Goal: Task Accomplishment & Management: Manage account settings

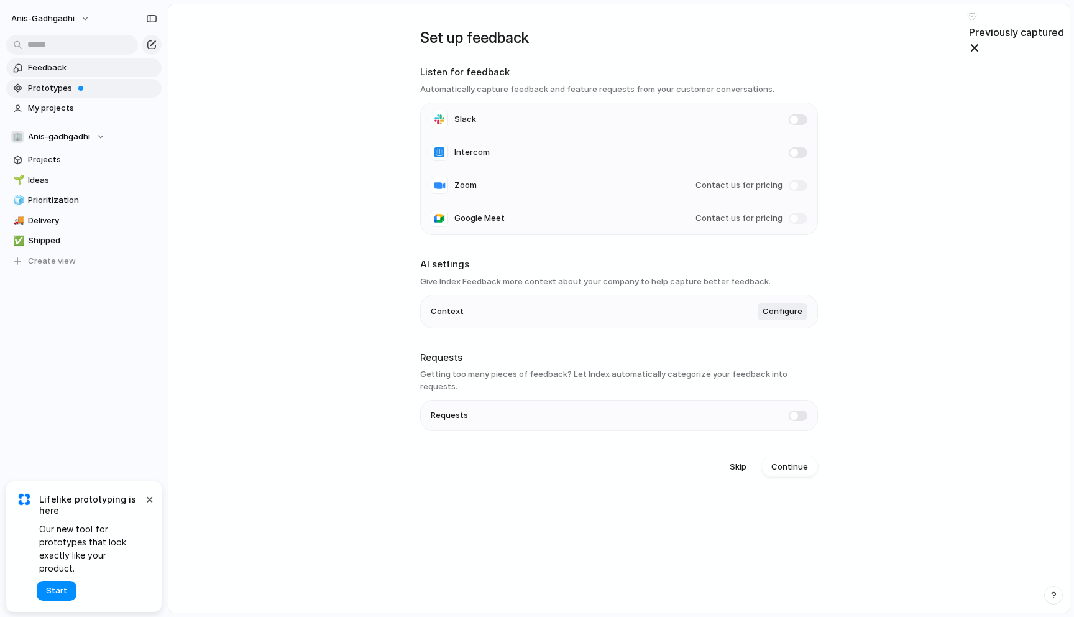
click at [49, 91] on span "Prototypes" at bounding box center [92, 88] width 129 height 12
click at [32, 109] on span "My projects" at bounding box center [92, 108] width 129 height 12
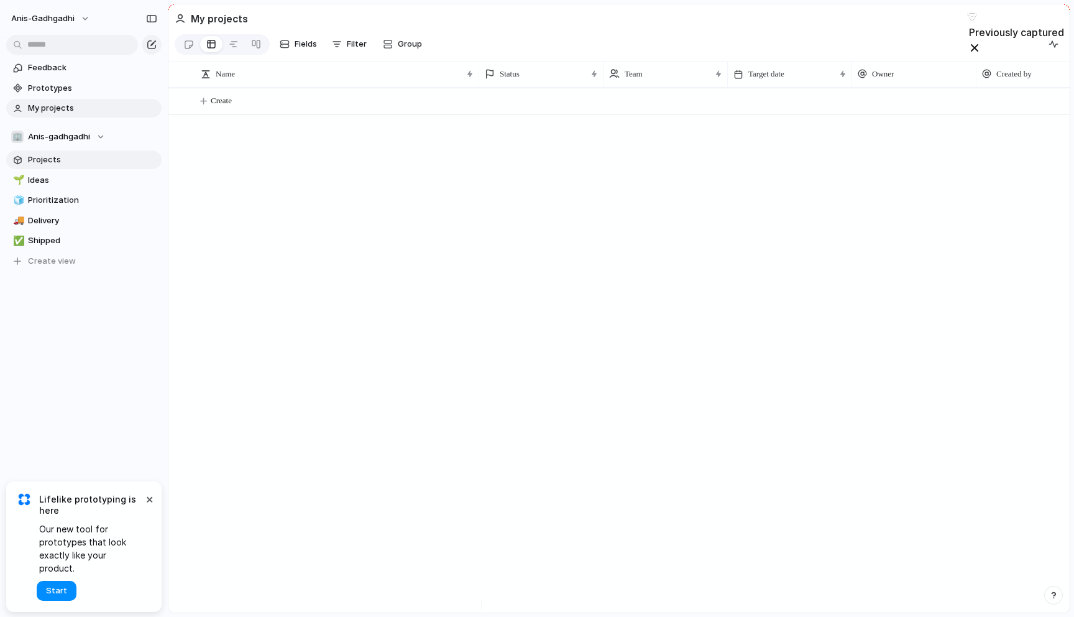
click at [41, 158] on span "Projects" at bounding box center [92, 160] width 129 height 12
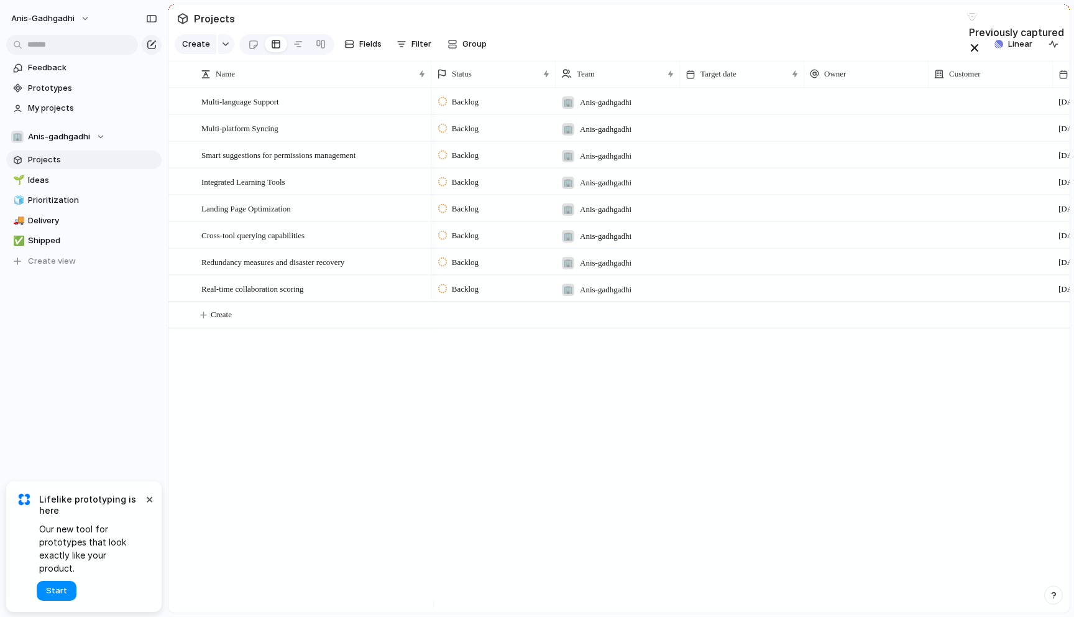
drag, startPoint x: 477, startPoint y: 82, endPoint x: 430, endPoint y: 86, distance: 48.0
click at [429, 86] on div at bounding box center [431, 74] width 6 height 26
click at [67, 14] on span "anis-gadhgadhi" at bounding box center [42, 18] width 63 height 12
click at [51, 46] on span "Settings" at bounding box center [46, 46] width 34 height 12
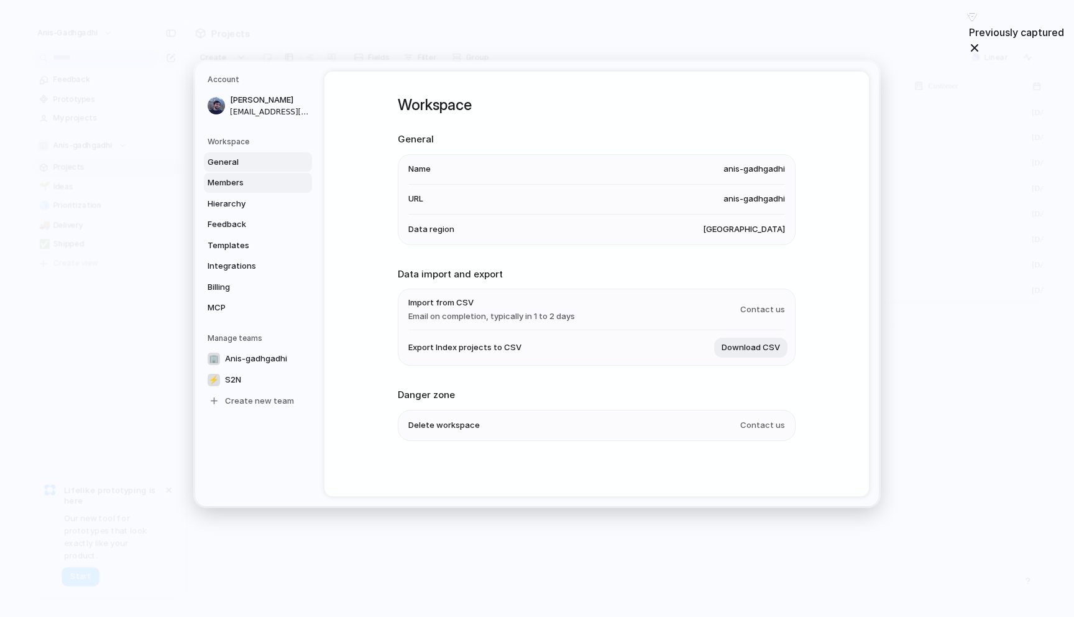
click at [253, 191] on link "Members" at bounding box center [258, 183] width 108 height 20
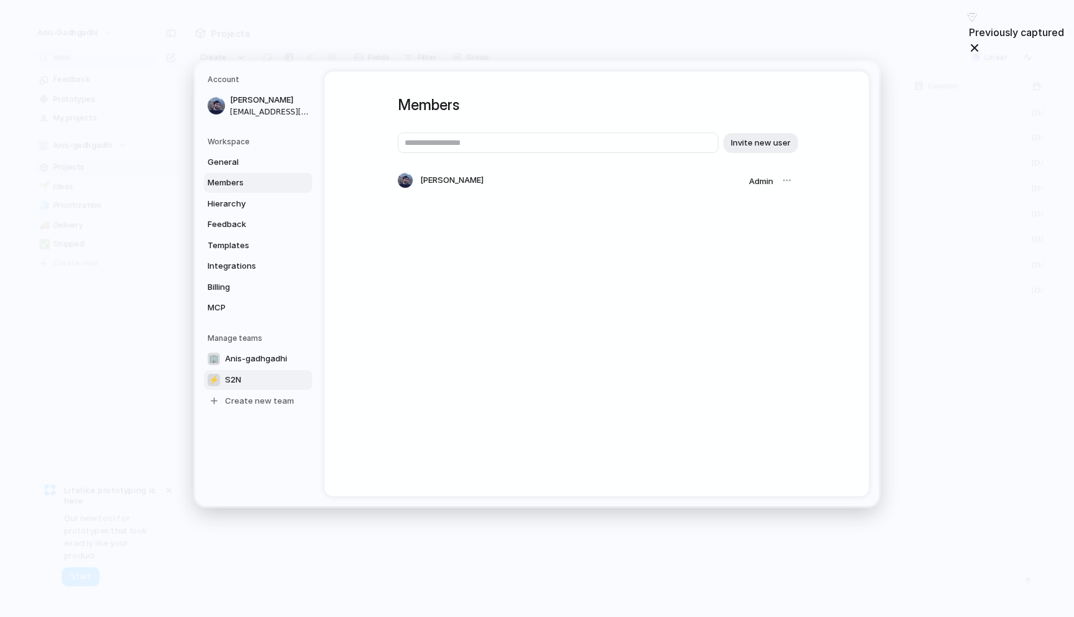
click at [245, 379] on link "⚡ S2N" at bounding box center [258, 379] width 108 height 20
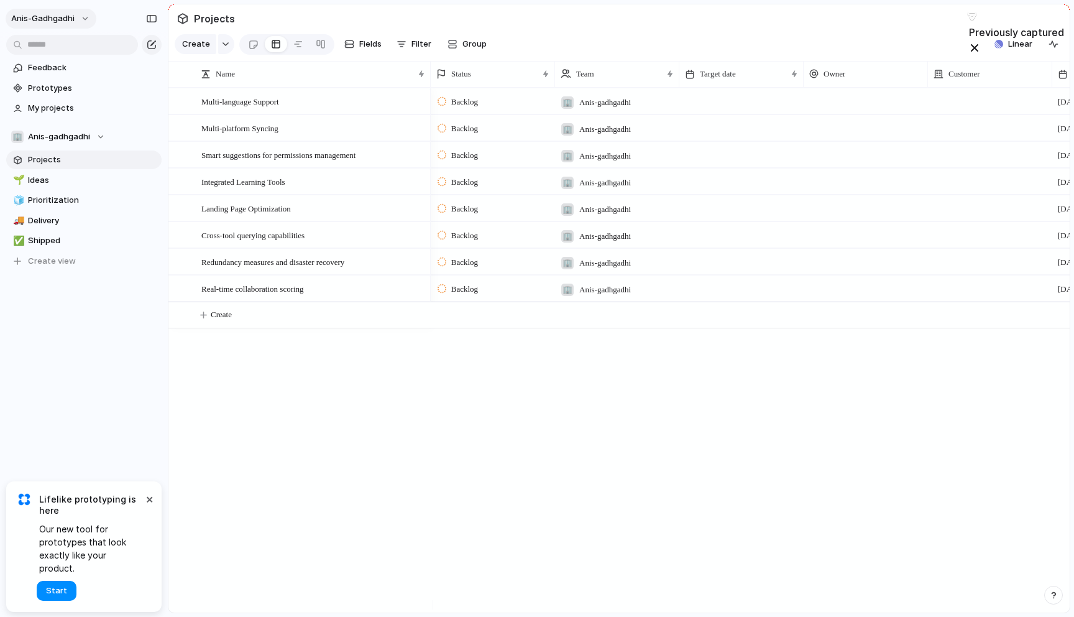
click at [71, 19] on span "anis-gadhgadhi" at bounding box center [42, 18] width 63 height 12
click at [92, 361] on div "Settings Invite members Change theme Sign out" at bounding box center [537, 308] width 1074 height 617
click at [148, 506] on button "×" at bounding box center [149, 498] width 15 height 15
click at [60, 136] on span "Anis-gadhgadhi" at bounding box center [59, 137] width 62 height 12
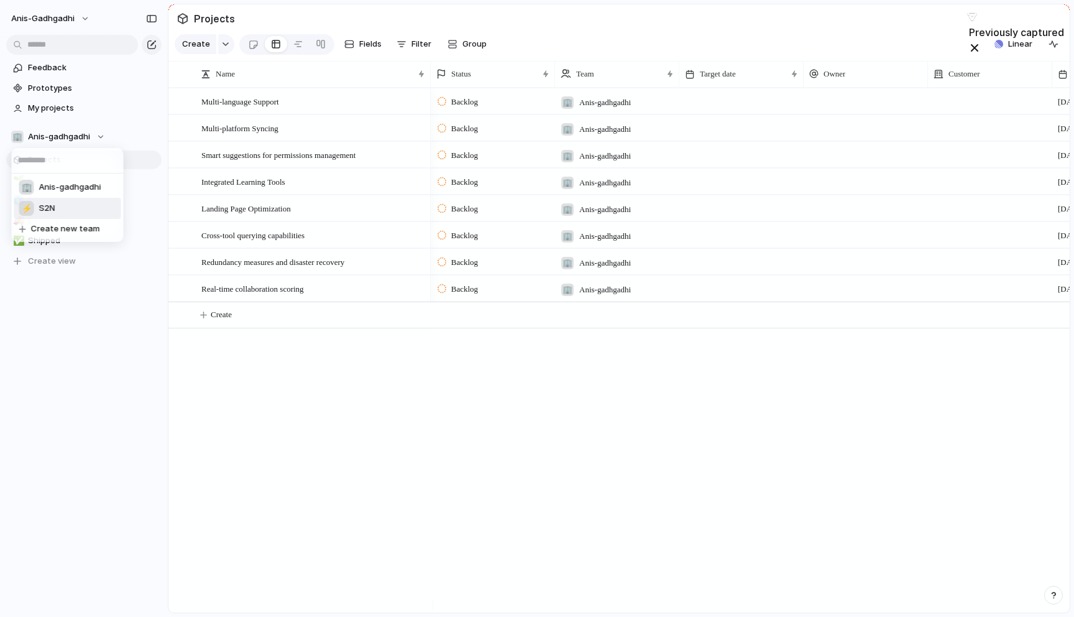
click at [50, 206] on span "S2N" at bounding box center [47, 208] width 16 height 12
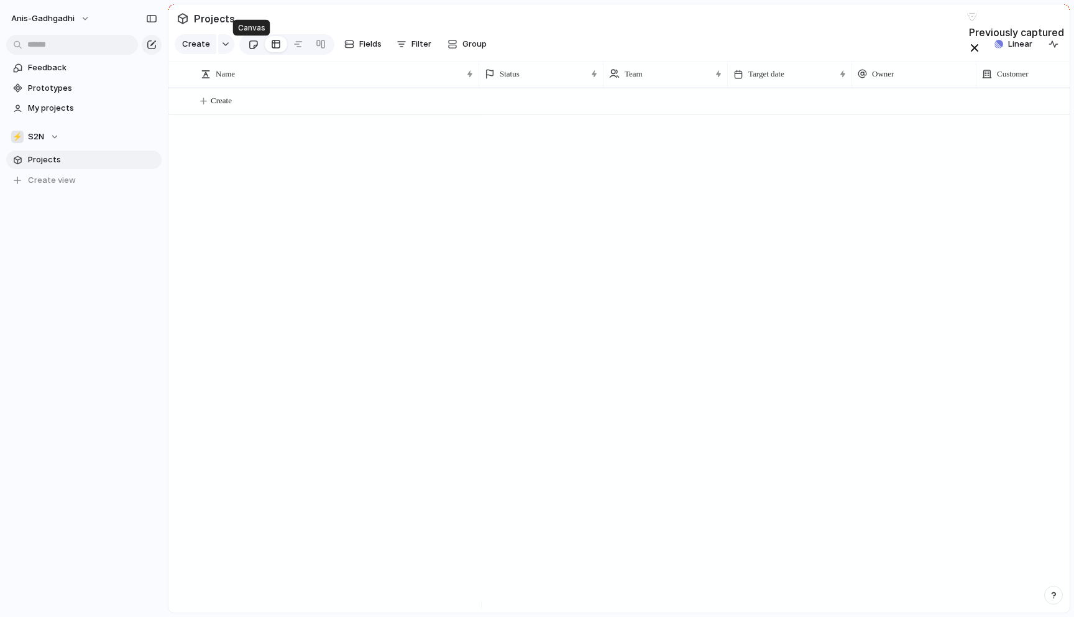
click at [249, 44] on div at bounding box center [253, 44] width 11 height 21
click at [265, 45] on link at bounding box center [276, 44] width 22 height 20
click at [54, 106] on span "My projects" at bounding box center [92, 108] width 129 height 12
click at [51, 143] on button "⚡ S2N" at bounding box center [83, 136] width 155 height 19
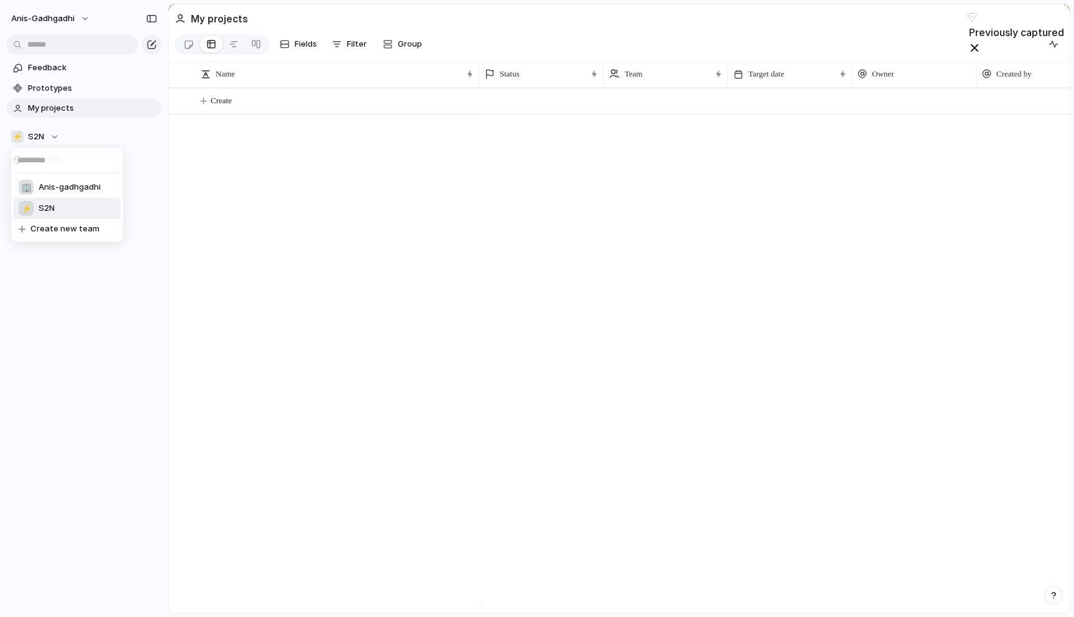
click at [52, 206] on span "S2N" at bounding box center [47, 208] width 16 height 12
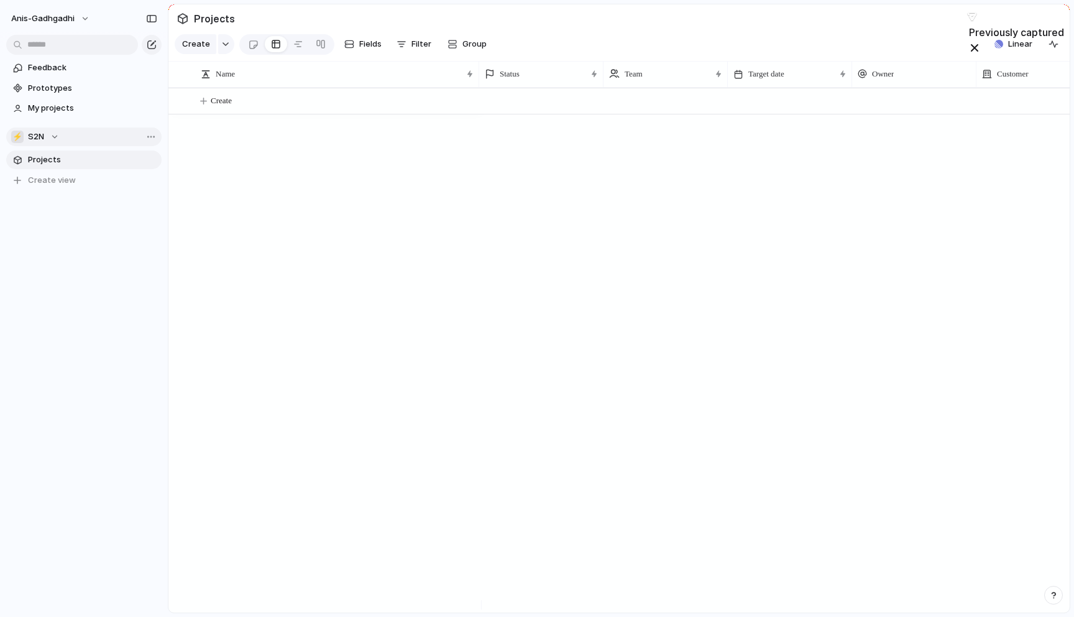
click at [99, 141] on button "⚡ S2N" at bounding box center [83, 136] width 155 height 19
click at [99, 141] on div "🏢 Anis-gadhgadhi ⚡ S2N Create new team" at bounding box center [537, 308] width 1074 height 617
click at [44, 163] on span "Projects" at bounding box center [92, 160] width 129 height 12
click at [248, 53] on div at bounding box center [253, 44] width 11 height 21
click at [272, 52] on div at bounding box center [276, 44] width 10 height 20
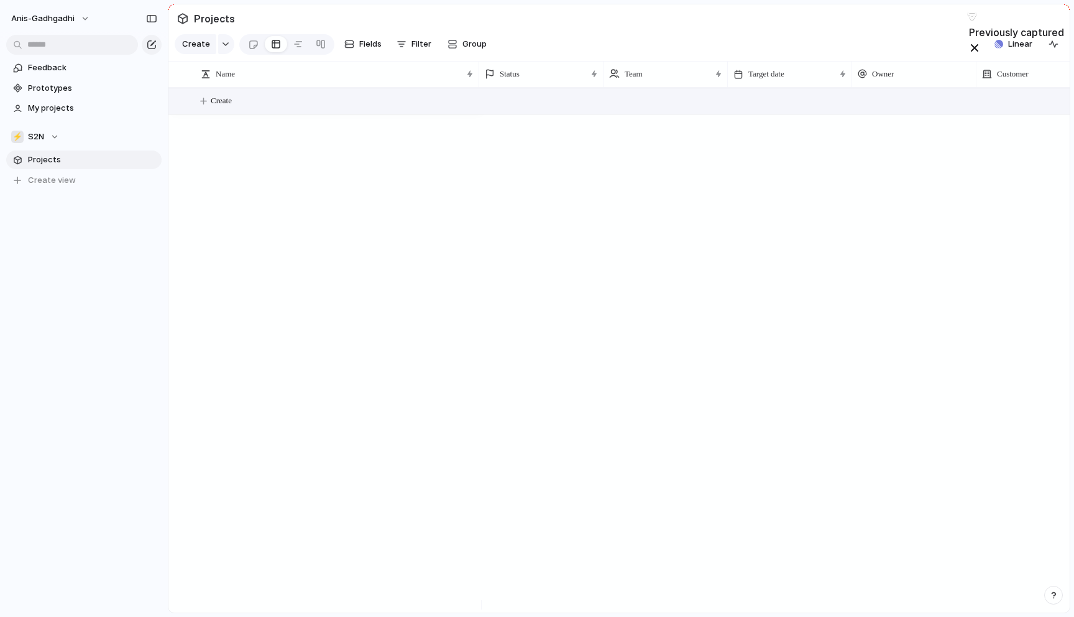
click at [221, 114] on button "Create" at bounding box center [635, 100] width 908 height 25
click at [284, 223] on div "Create" at bounding box center [618, 350] width 901 height 525
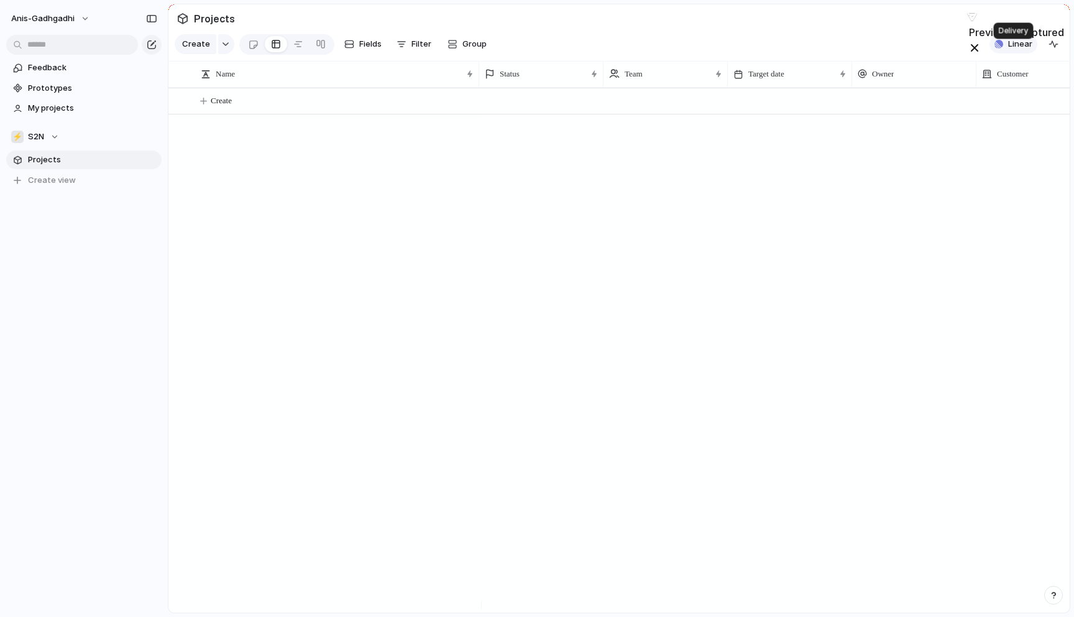
click at [1002, 48] on div "button" at bounding box center [999, 44] width 9 height 9
click at [854, 42] on div "Projects 0 Add all Show Linear field in view" at bounding box center [537, 308] width 1074 height 617
click at [1036, 49] on div "Linear" at bounding box center [1014, 44] width 48 height 19
click at [1023, 50] on span "Linear" at bounding box center [1020, 44] width 24 height 12
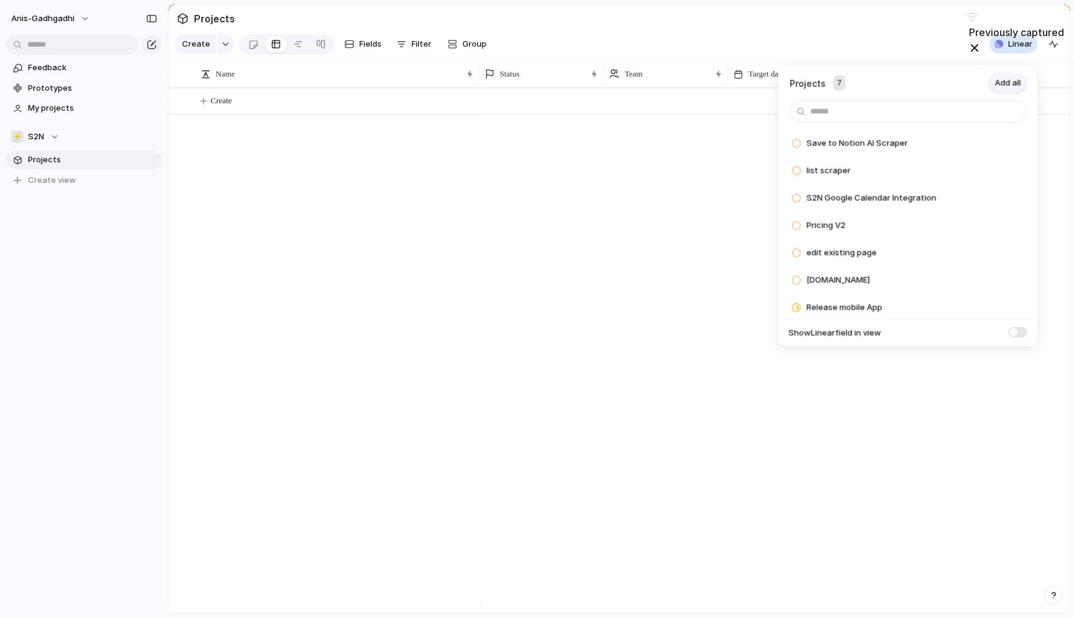
click at [1002, 83] on span "Add all" at bounding box center [1008, 83] width 26 height 12
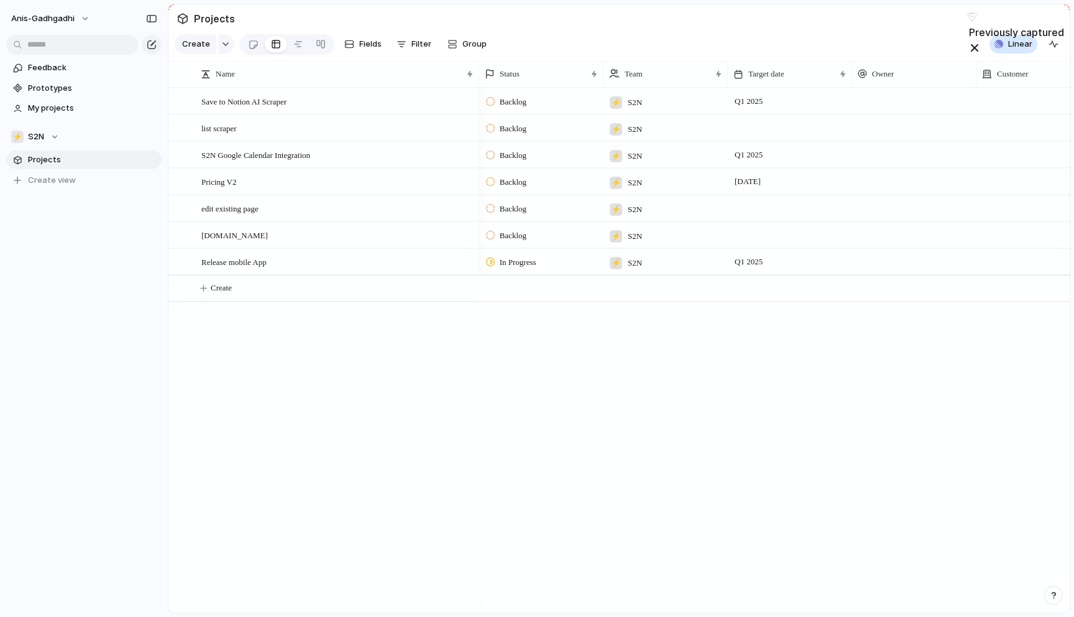
click at [574, 30] on div "Projects 0 Add all ✅️ In sync with Linear Show Linear field in view" at bounding box center [537, 308] width 1074 height 617
click at [261, 48] on link at bounding box center [253, 44] width 23 height 20
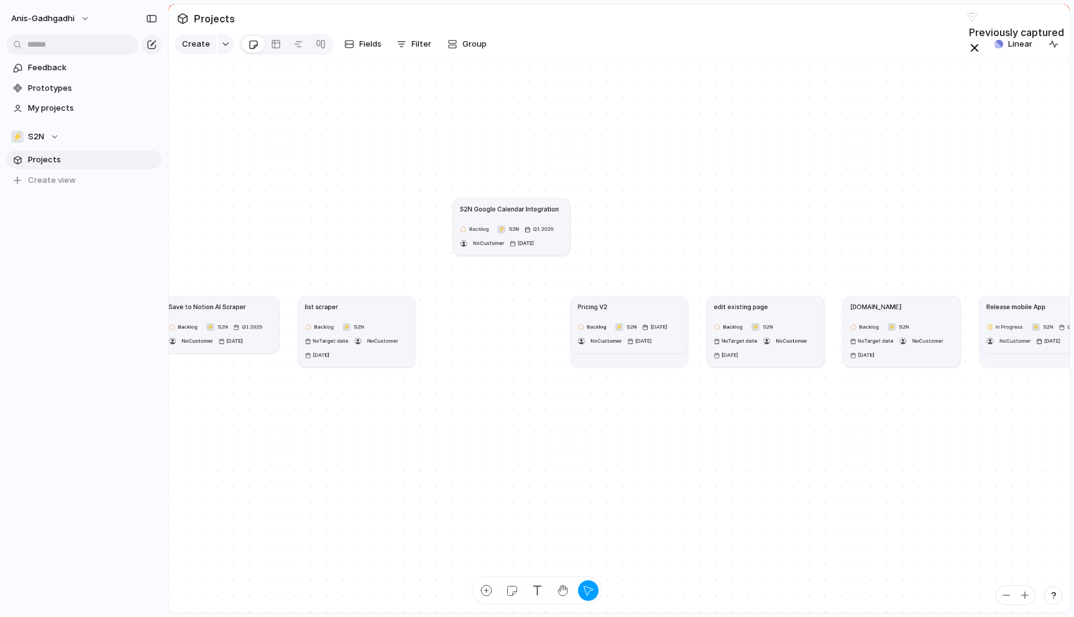
drag, startPoint x: 517, startPoint y: 339, endPoint x: 546, endPoint y: 233, distance: 110.9
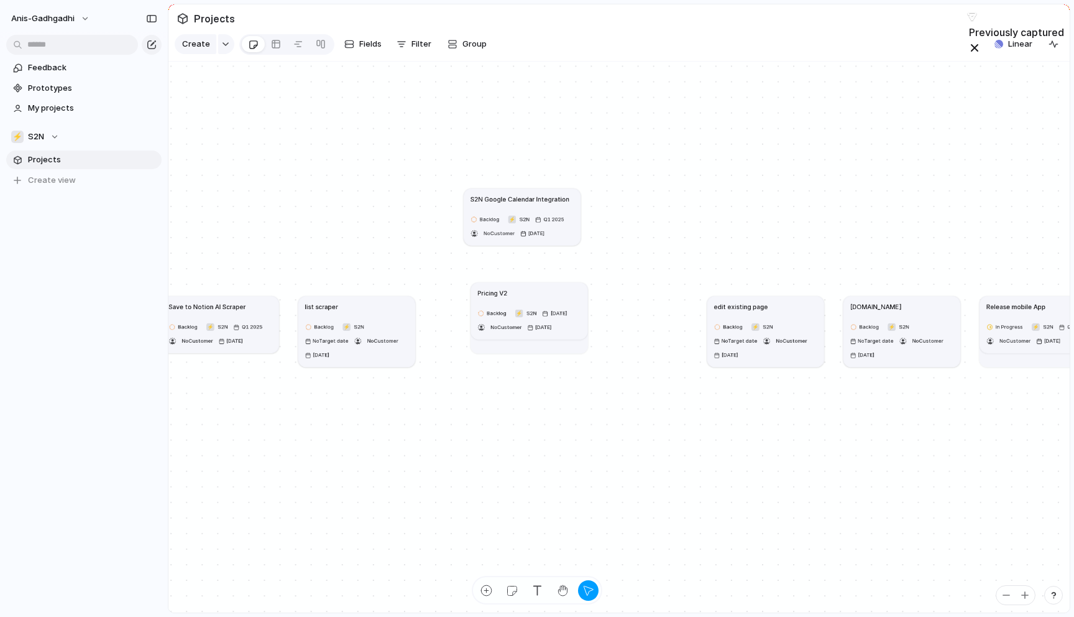
drag, startPoint x: 590, startPoint y: 338, endPoint x: 485, endPoint y: 321, distance: 106.4
drag, startPoint x: 466, startPoint y: 427, endPoint x: 613, endPoint y: 382, distance: 153.4
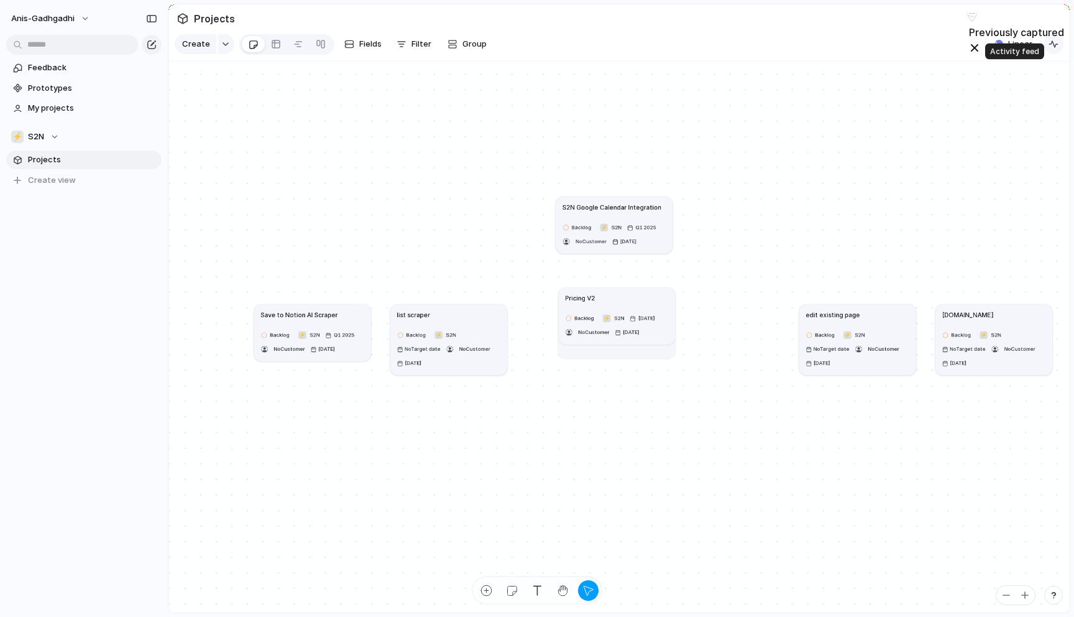
click at [1054, 47] on div "button" at bounding box center [1054, 44] width 10 height 10
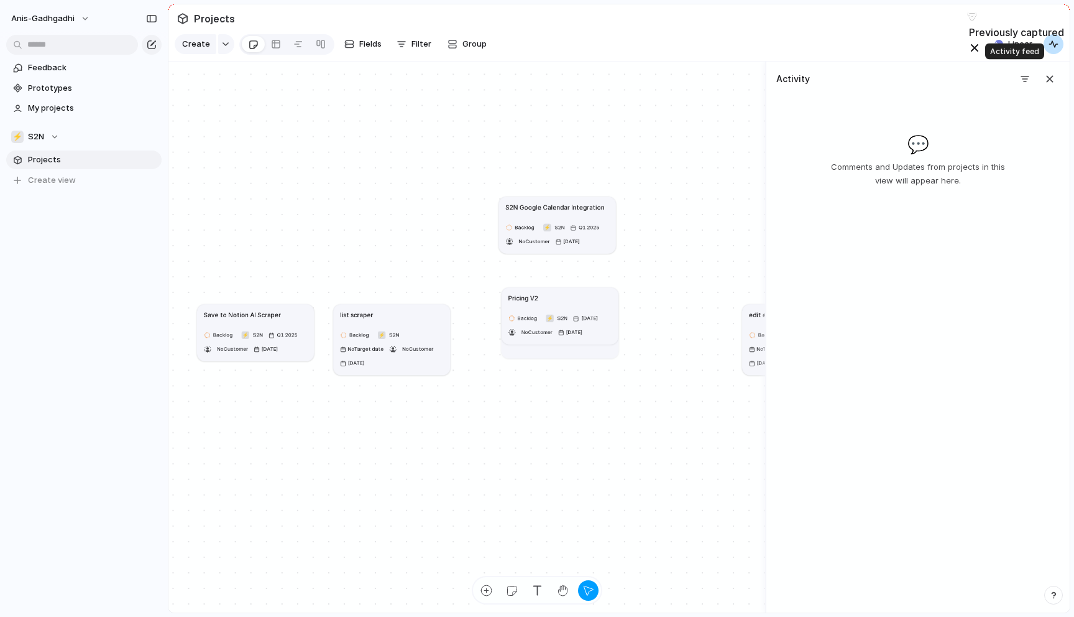
click at [1054, 47] on div "button" at bounding box center [1054, 44] width 10 height 10
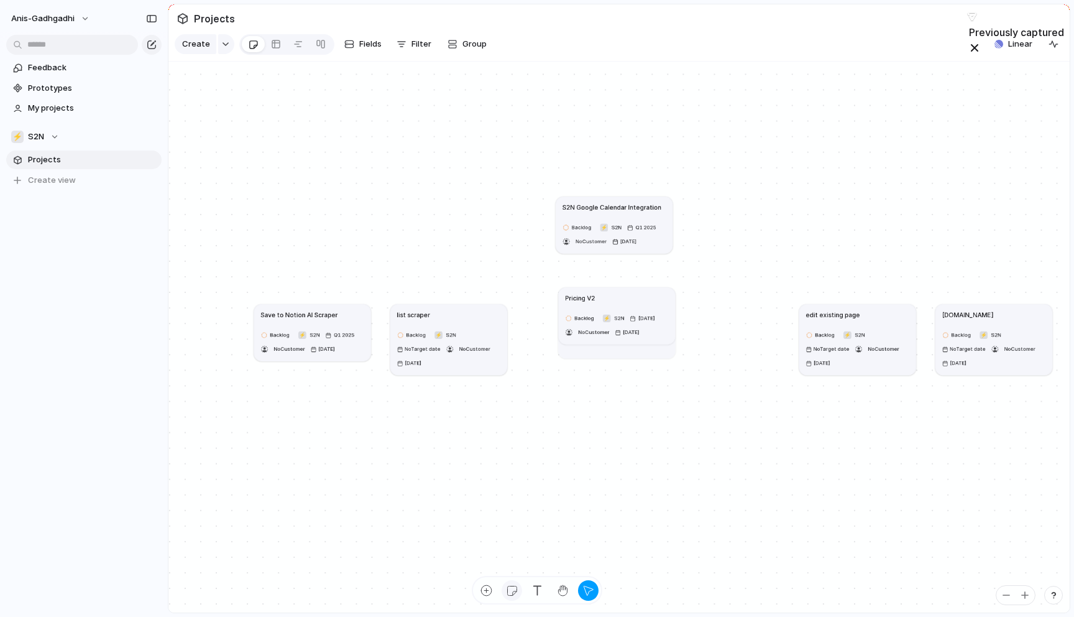
click at [512, 584] on div "button" at bounding box center [511, 590] width 13 height 13
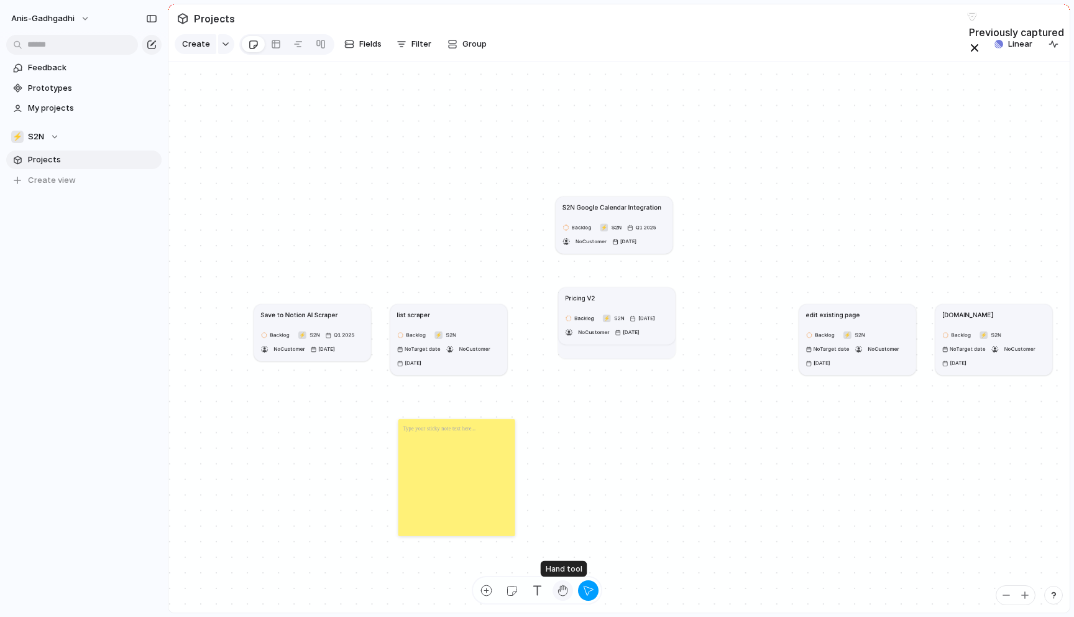
click at [561, 587] on div "button" at bounding box center [562, 590] width 13 height 13
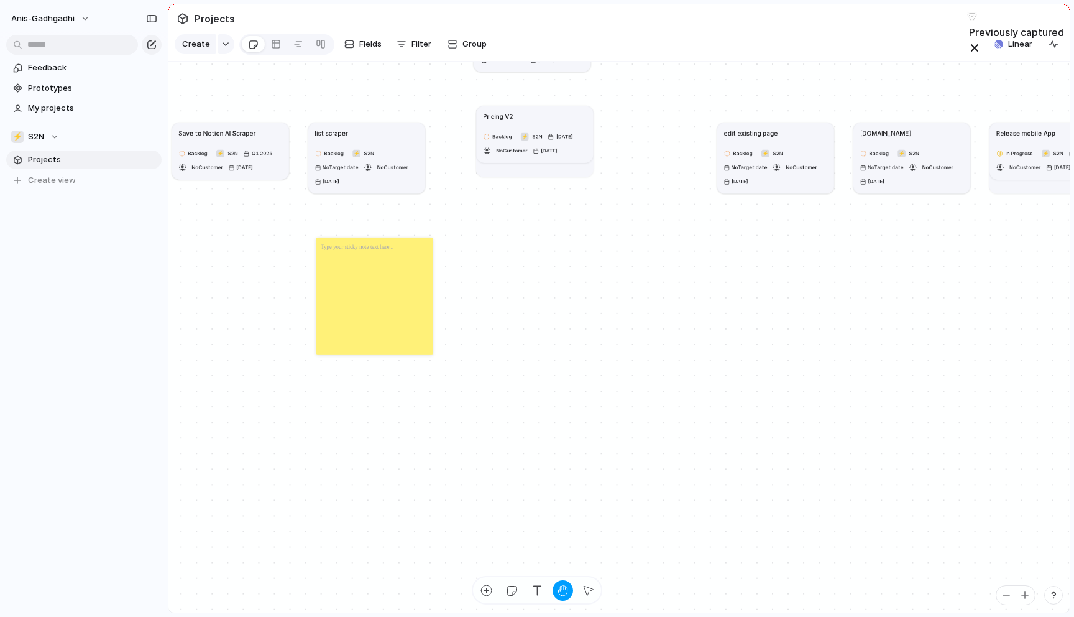
drag, startPoint x: 548, startPoint y: 524, endPoint x: 466, endPoint y: 343, distance: 199.2
click at [466, 343] on div "Save to Notion AI Scraper Backlog ⚡ S2N Q1 2025 No Customer 2 October list scra…" at bounding box center [454, 294] width 565 height 345
click at [486, 588] on div "button" at bounding box center [486, 590] width 13 height 13
click at [512, 585] on div "button" at bounding box center [511, 590] width 13 height 13
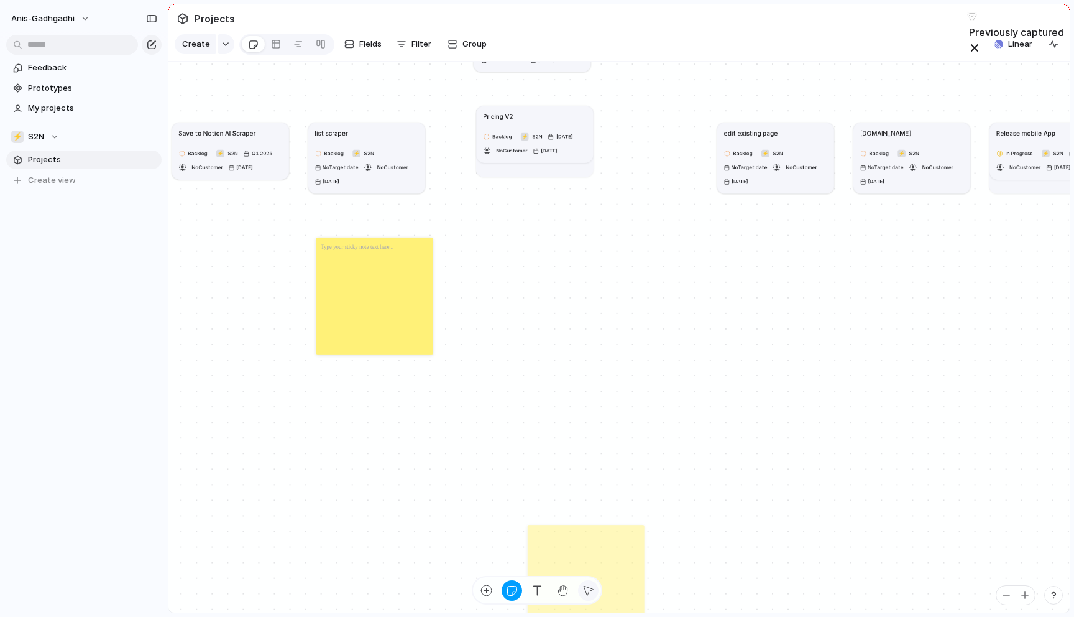
click at [586, 591] on div "button" at bounding box center [588, 590] width 13 height 13
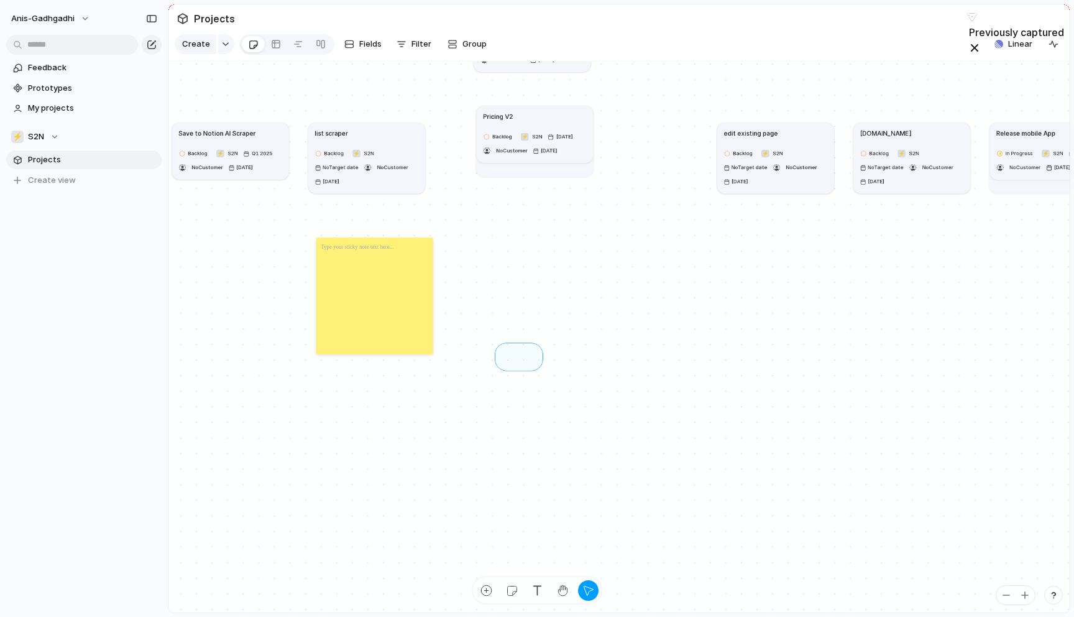
drag, startPoint x: 500, startPoint y: 355, endPoint x: 639, endPoint y: 393, distance: 143.7
click at [399, 275] on div at bounding box center [374, 295] width 117 height 117
click at [378, 273] on div at bounding box center [374, 295] width 117 height 117
click at [357, 249] on p at bounding box center [357, 246] width 73 height 9
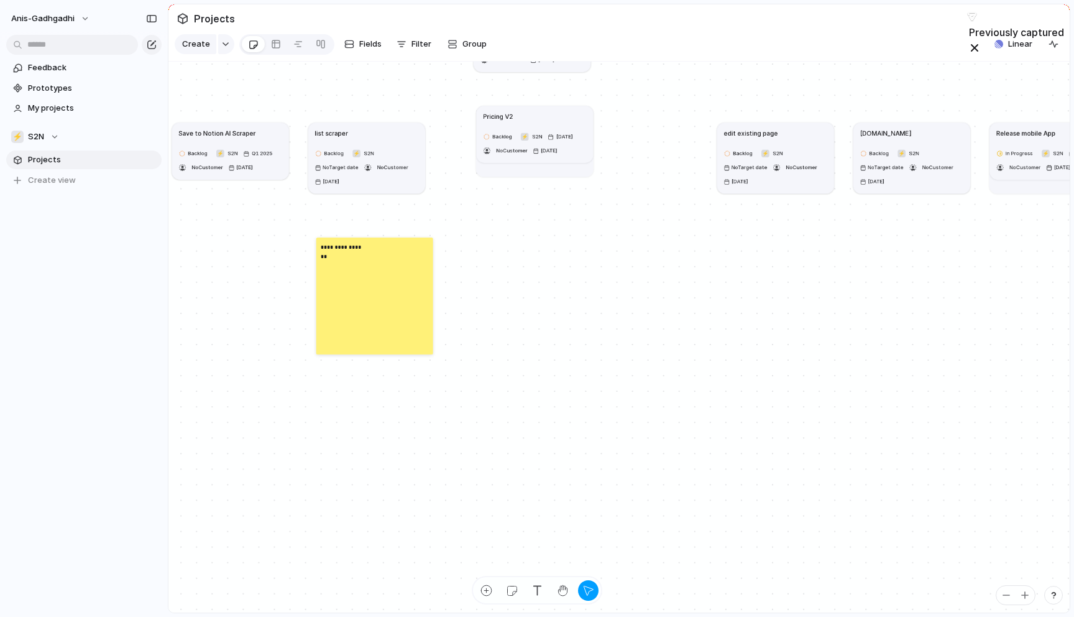
click at [357, 266] on div "**********" at bounding box center [374, 295] width 117 height 117
click at [356, 252] on strong "**********" at bounding box center [342, 251] width 42 height 15
click at [356, 253] on strong "**********" at bounding box center [342, 251] width 42 height 15
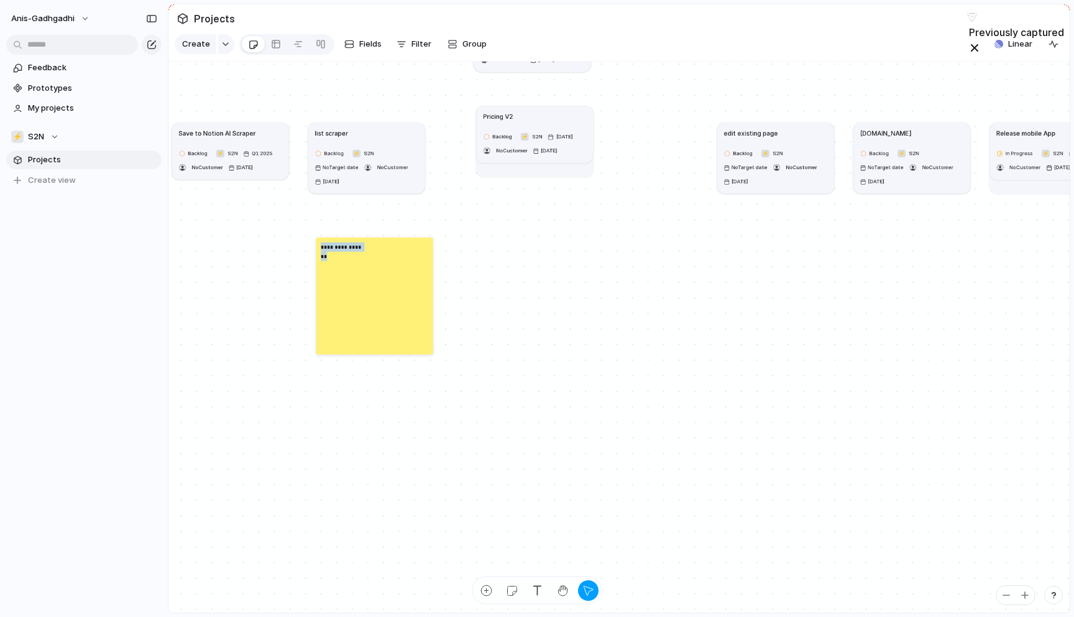
click at [356, 253] on strong "**********" at bounding box center [342, 251] width 42 height 15
click at [330, 285] on div at bounding box center [374, 295] width 117 height 117
drag, startPoint x: 275, startPoint y: 334, endPoint x: 419, endPoint y: 298, distance: 148.8
click at [419, 298] on div "Save to Notion AI Scraper Backlog ⚡ S2N Q1 2025 No Customer 2 October list scra…" at bounding box center [454, 294] width 565 height 345
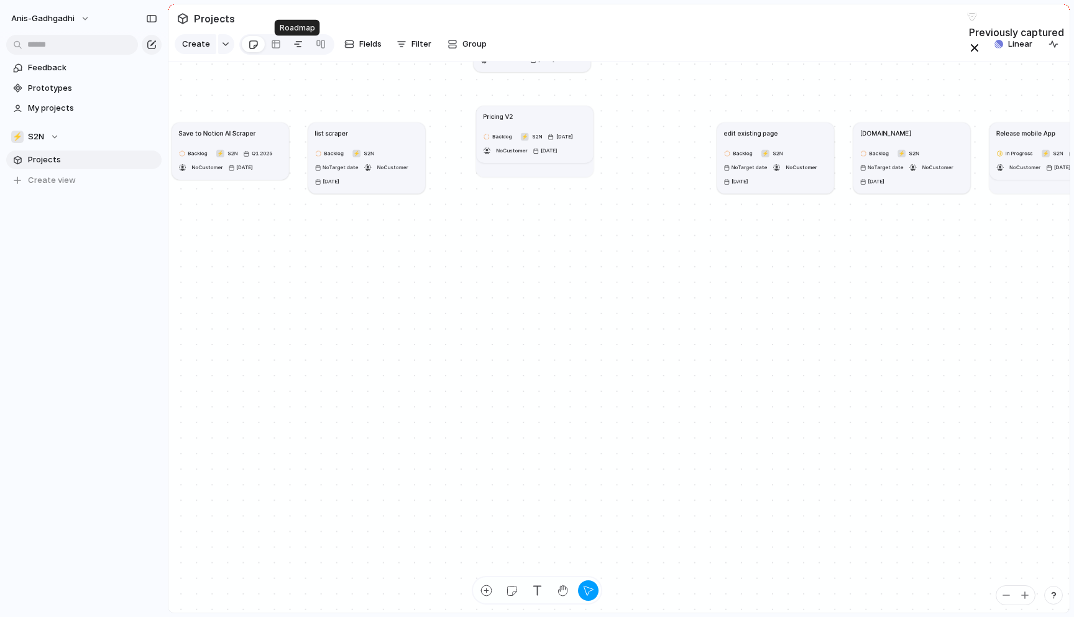
click at [293, 52] on div at bounding box center [298, 44] width 10 height 20
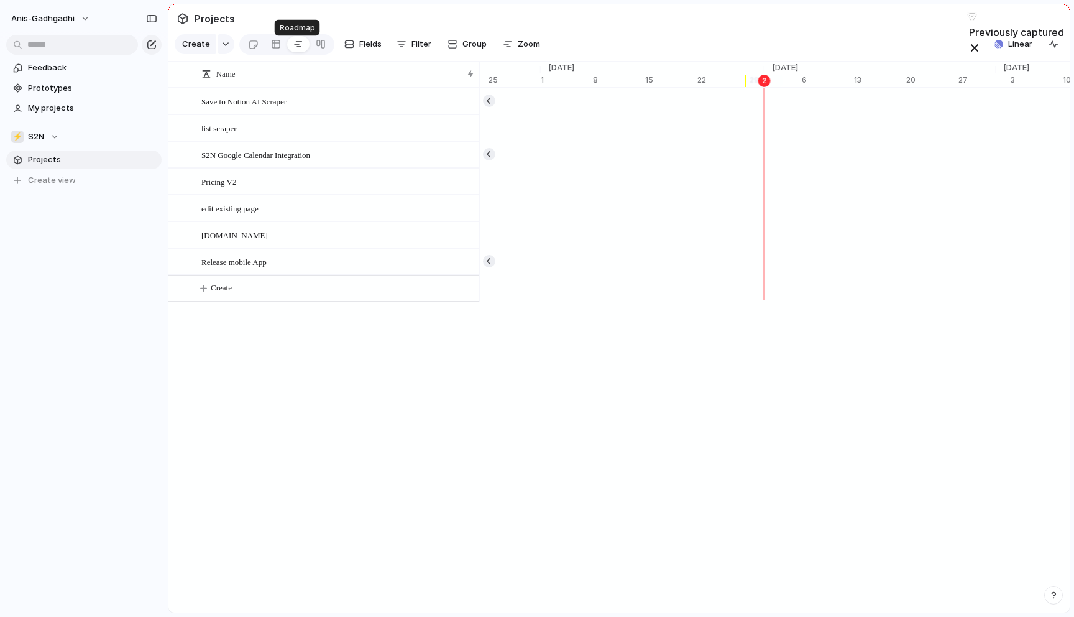
scroll to position [0, 7892]
click at [268, 48] on link at bounding box center [276, 44] width 22 height 20
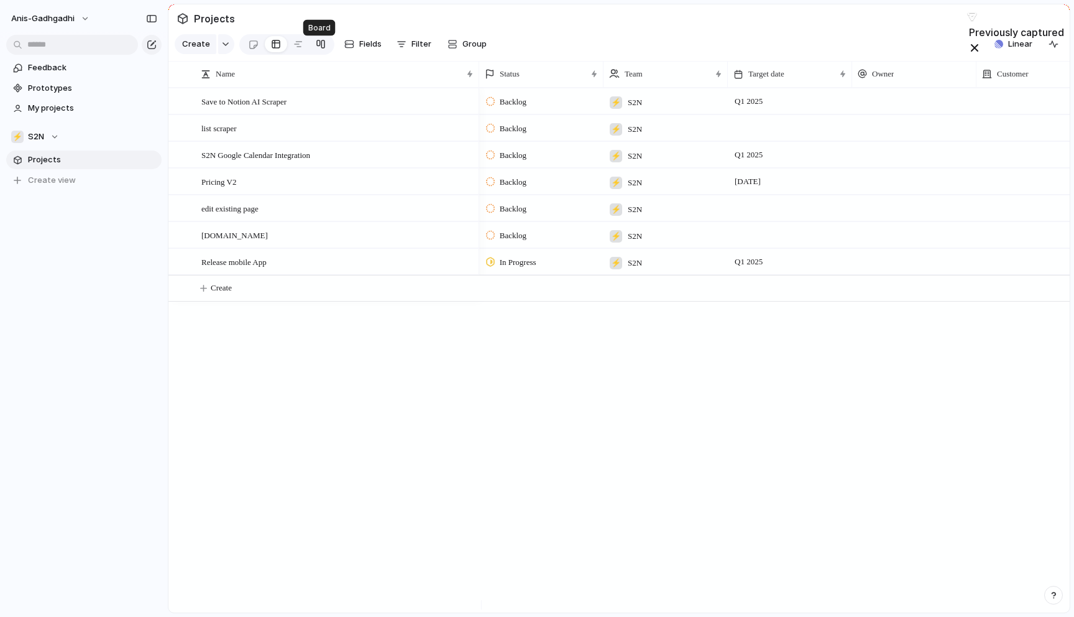
click at [317, 48] on div at bounding box center [321, 44] width 10 height 20
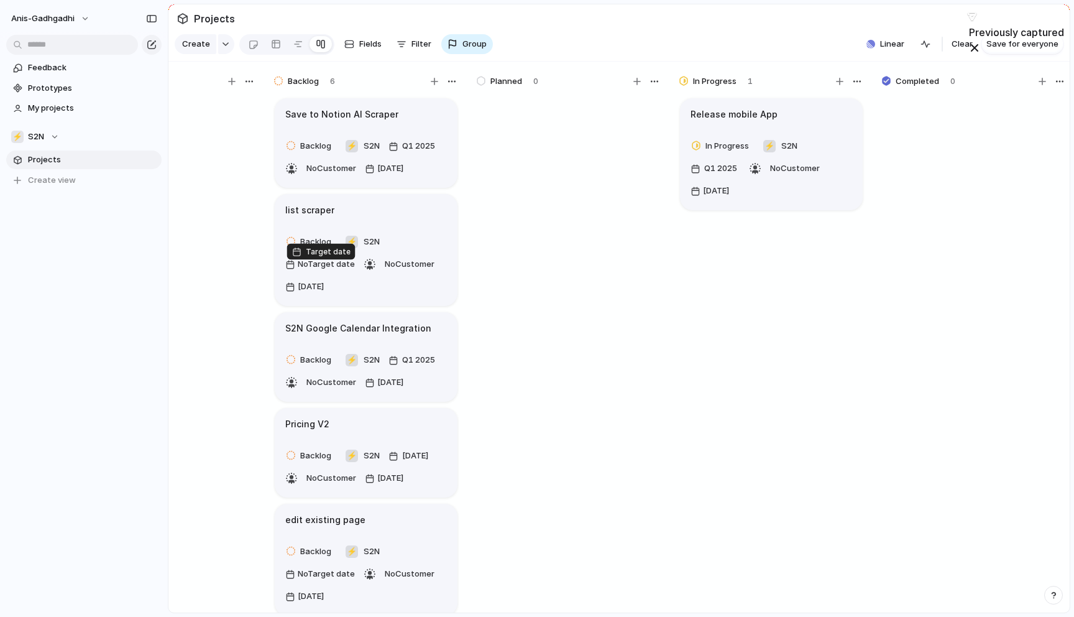
scroll to position [0, 523]
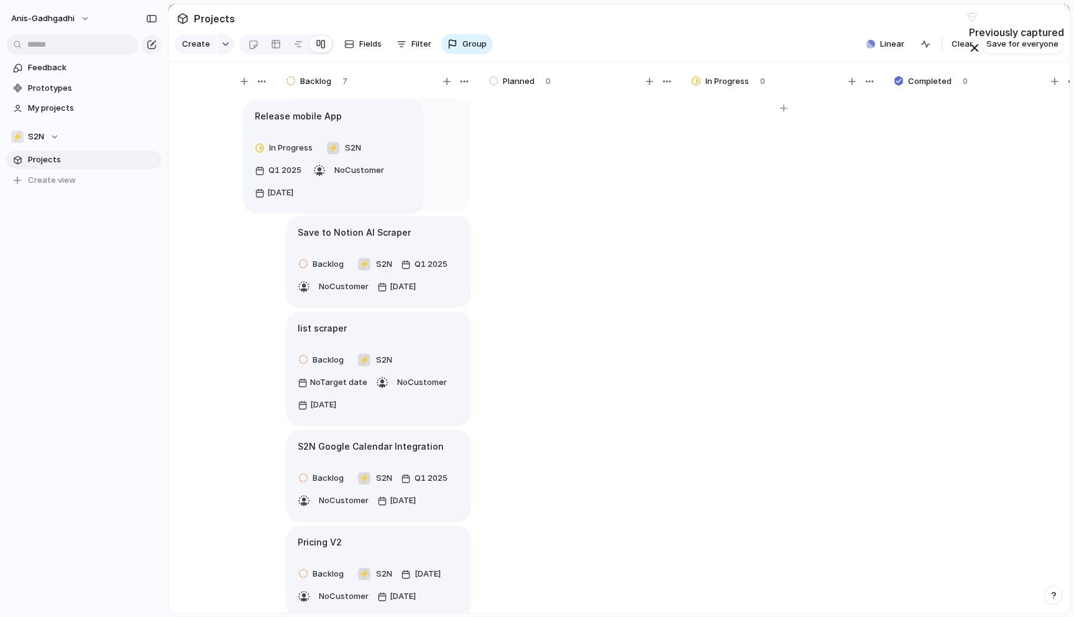
drag, startPoint x: 607, startPoint y: 125, endPoint x: 278, endPoint y: 118, distance: 329.0
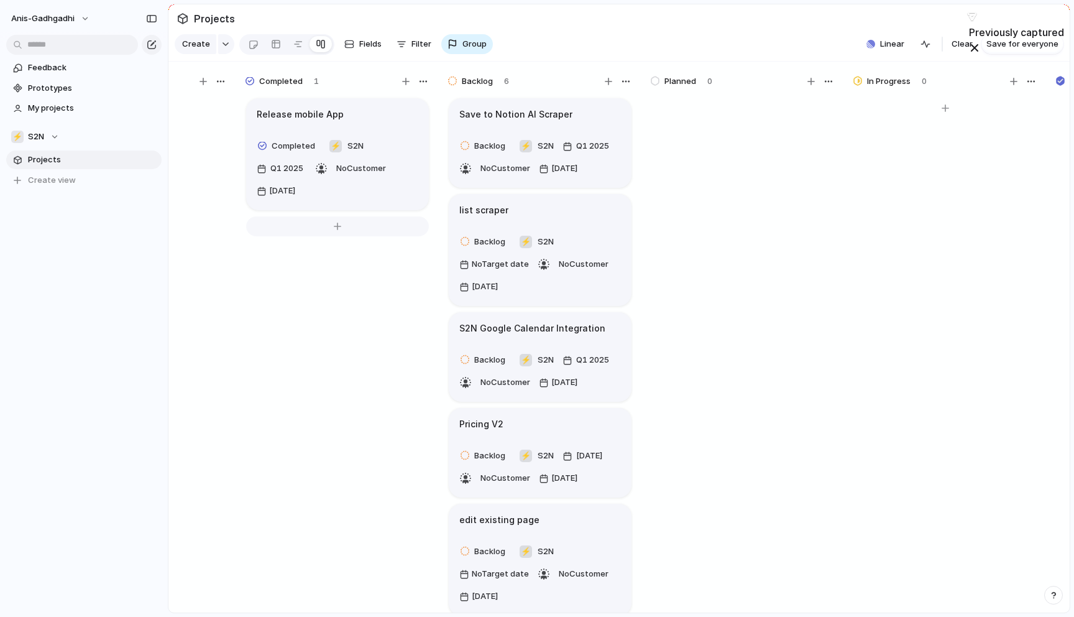
scroll to position [0, 308]
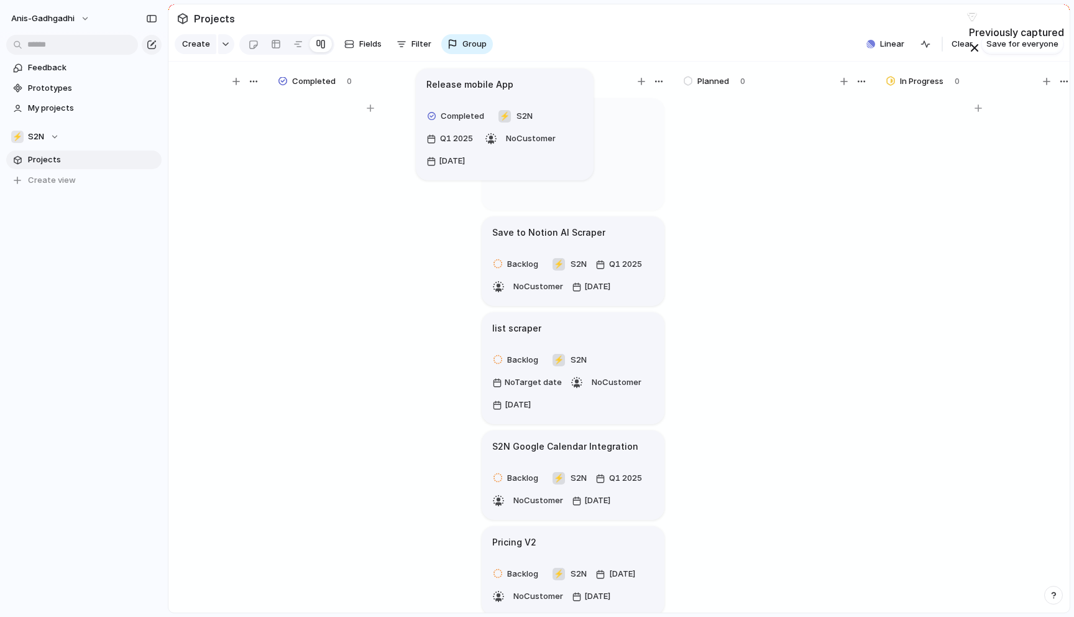
drag, startPoint x: 370, startPoint y: 172, endPoint x: 533, endPoint y: 127, distance: 169.1
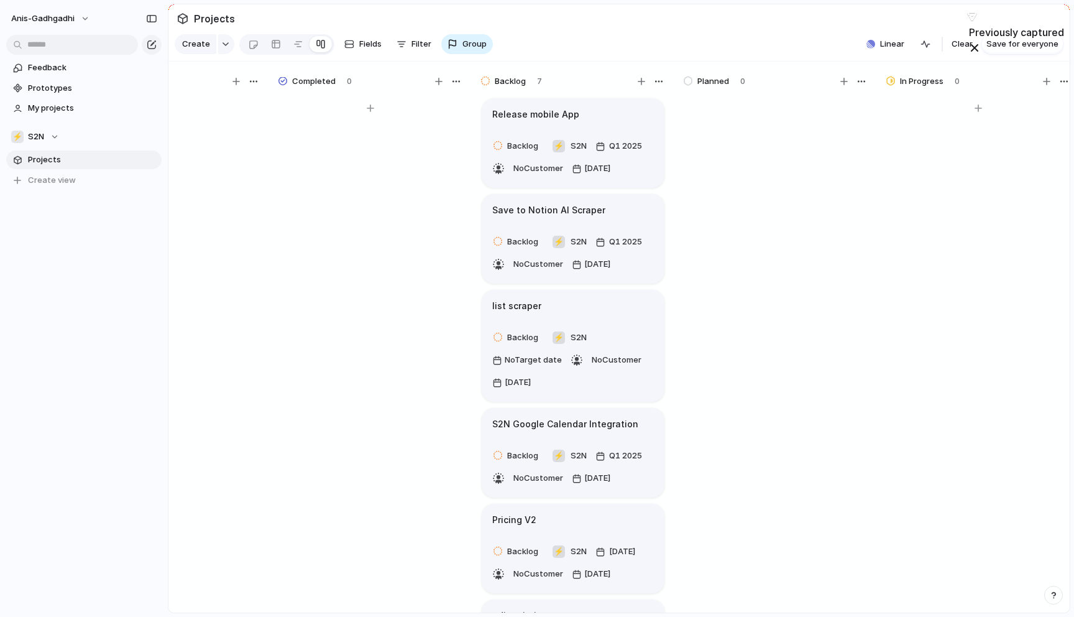
click at [357, 246] on div at bounding box center [370, 360] width 187 height 528
click at [248, 46] on div at bounding box center [253, 44] width 11 height 21
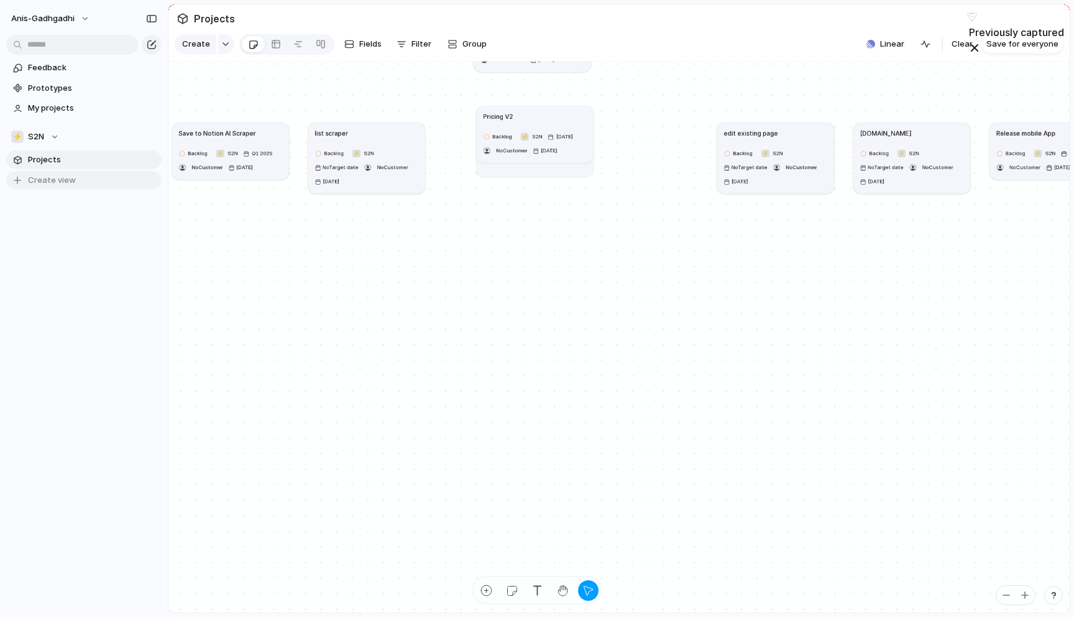
click at [42, 179] on span "Create view" at bounding box center [52, 180] width 48 height 12
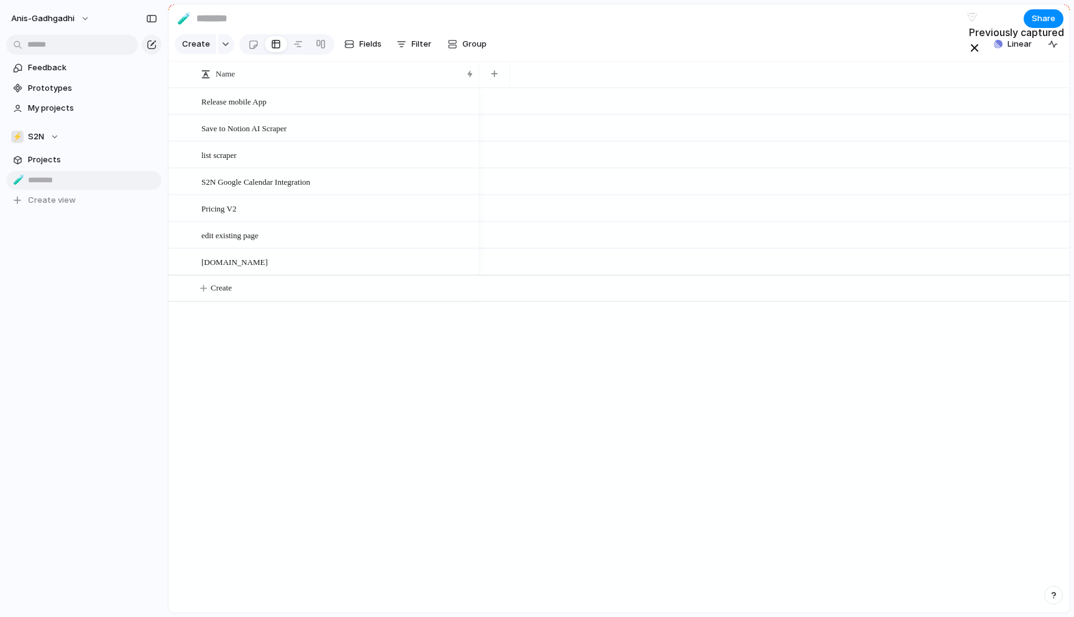
click at [218, 21] on input at bounding box center [267, 18] width 146 height 22
type input "******"
click at [181, 16] on div "🧪" at bounding box center [184, 18] width 14 height 17
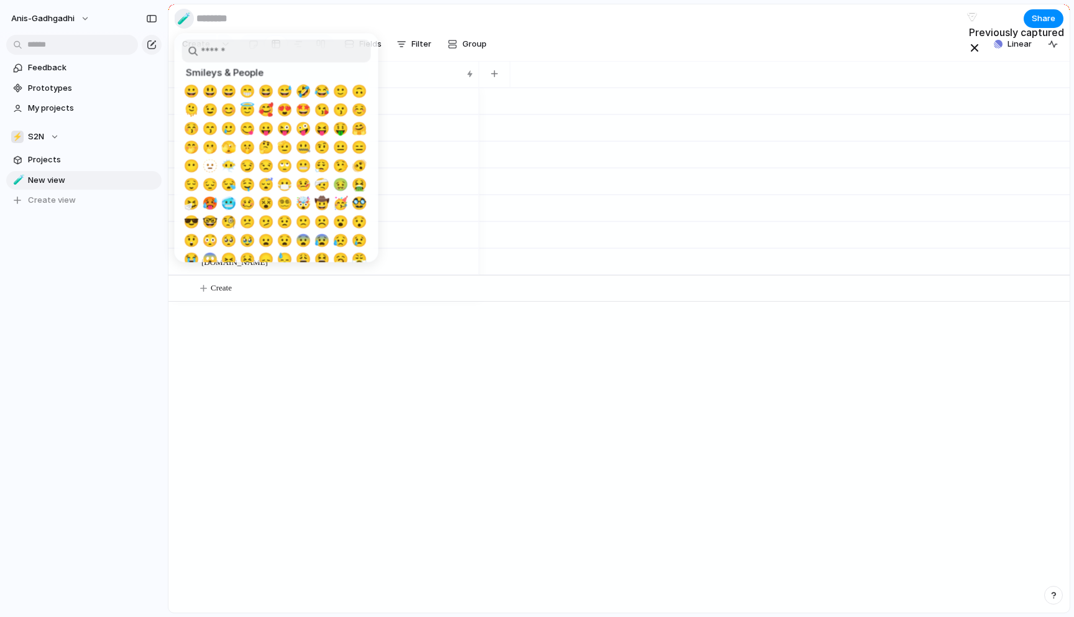
type input "******"
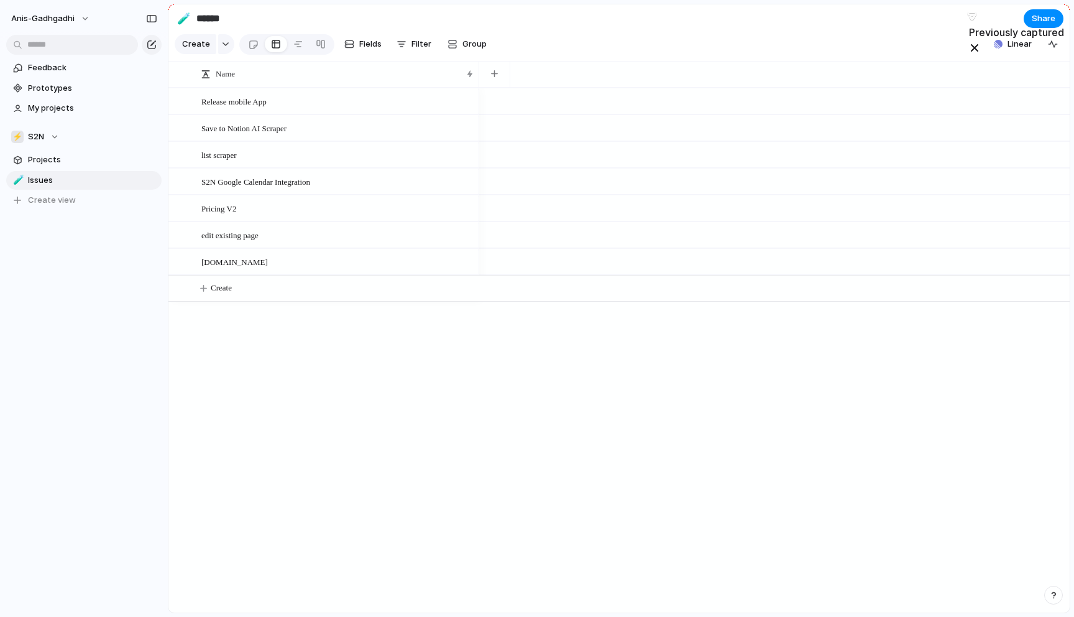
click at [306, 14] on div at bounding box center [537, 308] width 1074 height 617
click at [204, 22] on input "******" at bounding box center [267, 18] width 146 height 22
click at [379, 26] on section "🧪 ****** Share" at bounding box center [618, 18] width 901 height 28
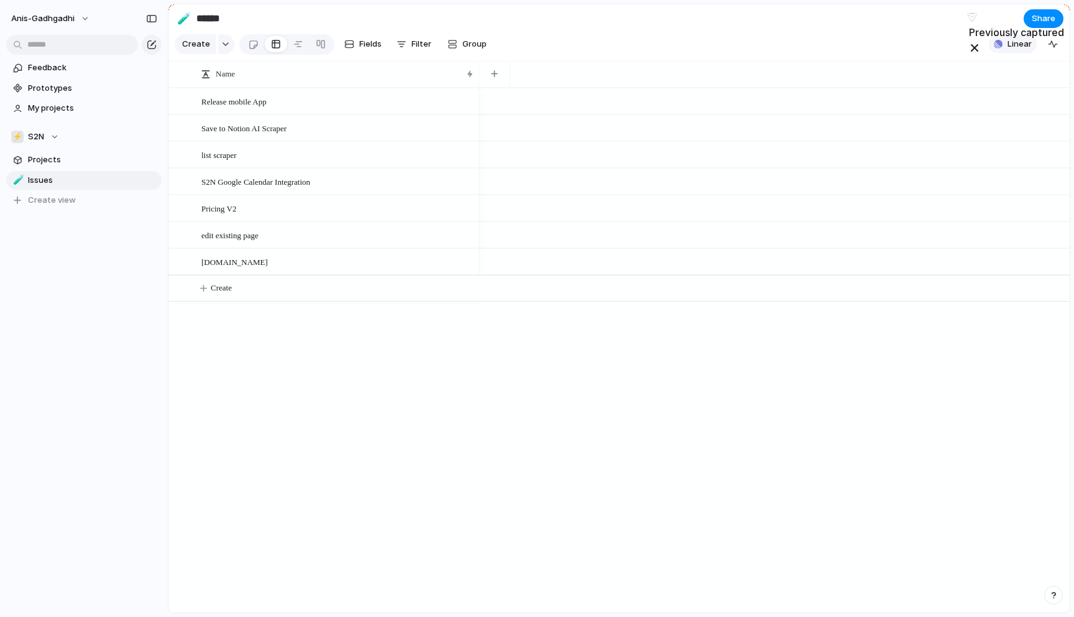
click at [1017, 50] on span "Linear" at bounding box center [1020, 44] width 24 height 12
click at [949, 41] on div "Projects 0 Add all ✅️ In sync with Linear Show Linear field in view" at bounding box center [537, 308] width 1074 height 617
click at [1009, 47] on button "Linear" at bounding box center [1013, 44] width 48 height 19
click at [906, 28] on div "Projects 0 Add all ✅️ In sync with Linear Show Linear field in view" at bounding box center [537, 308] width 1074 height 617
click at [415, 50] on span "Filter" at bounding box center [422, 44] width 20 height 12
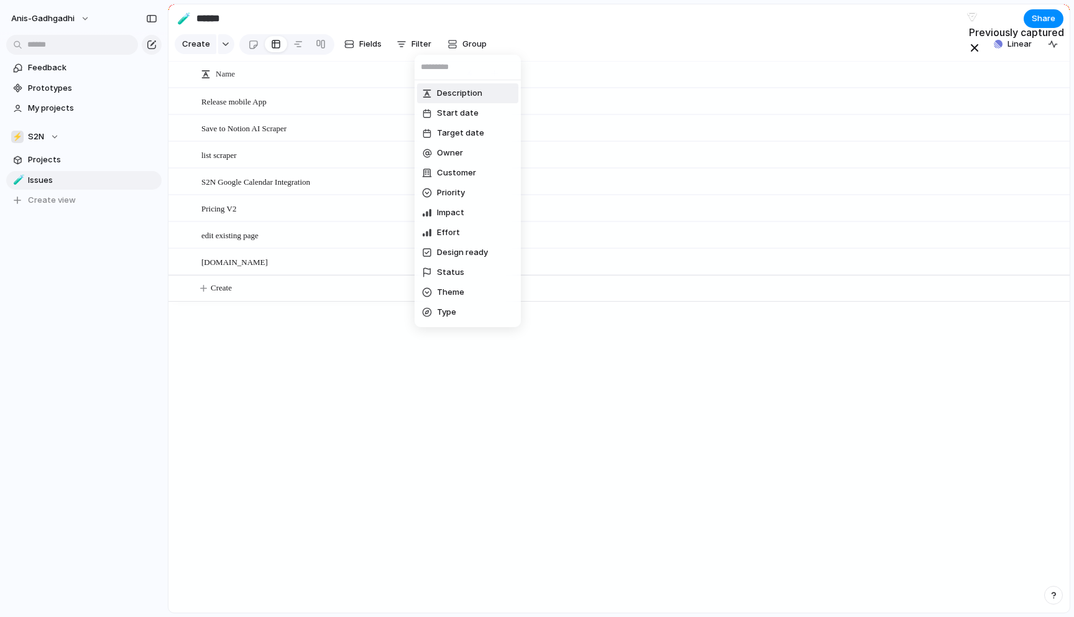
click at [359, 48] on div "Description Start date Target date Owner Customer Priority Impact Effort Design…" at bounding box center [537, 308] width 1074 height 617
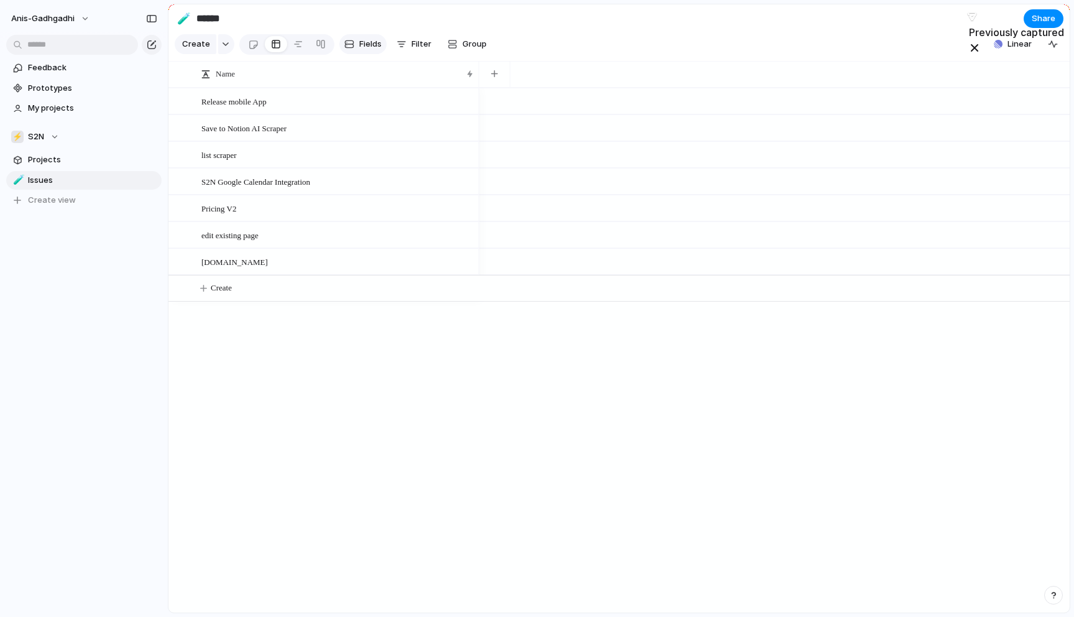
click at [360, 48] on span "Fields" at bounding box center [370, 44] width 22 height 12
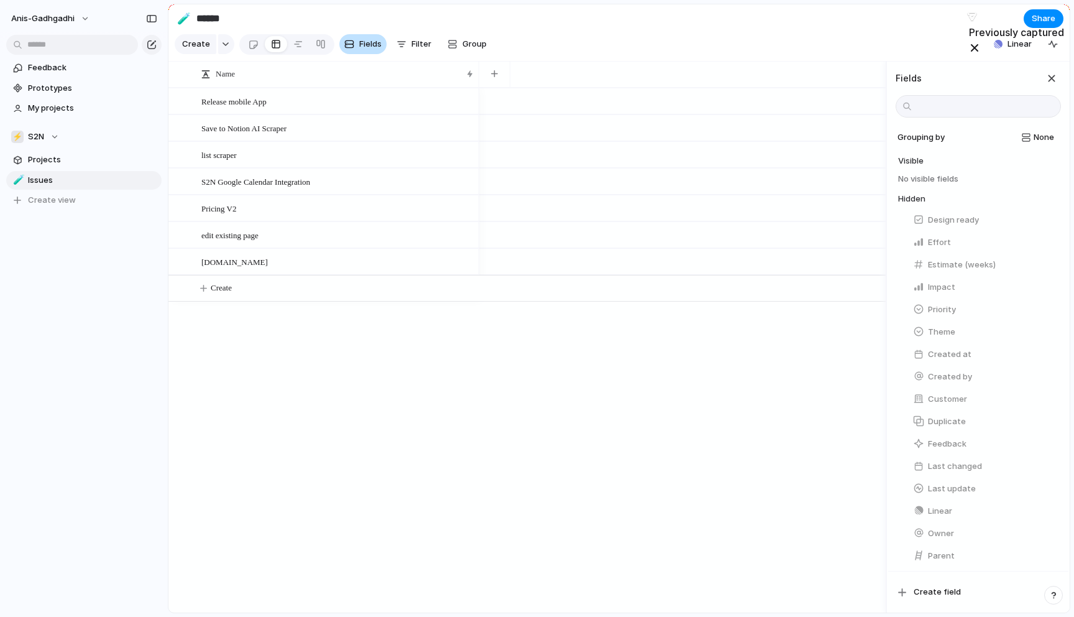
click at [360, 48] on span "Fields" at bounding box center [370, 44] width 22 height 12
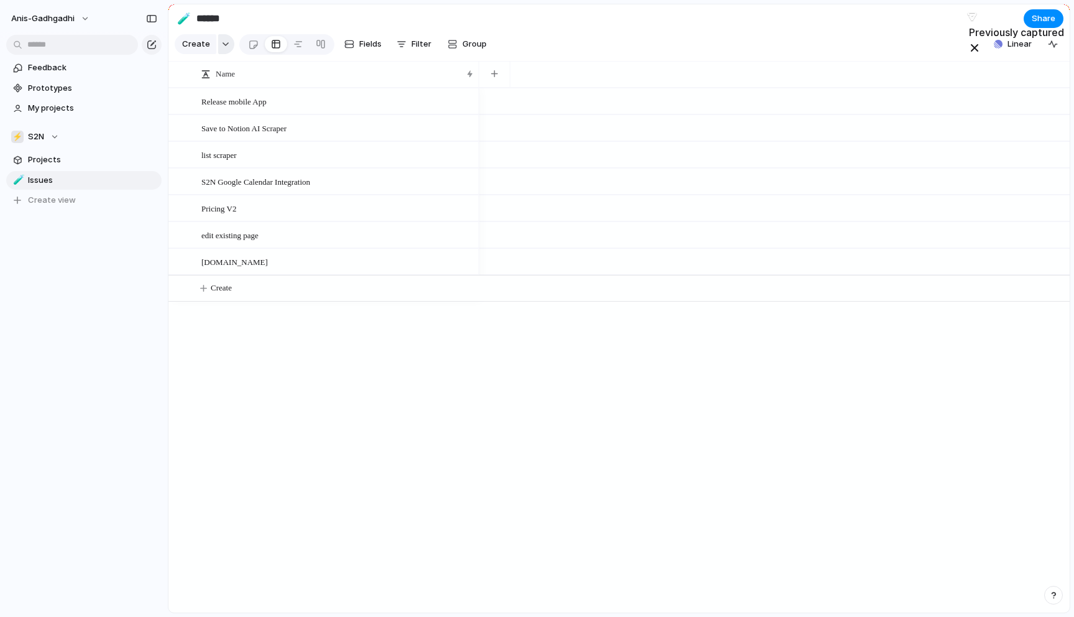
click at [222, 45] on button "button" at bounding box center [226, 44] width 16 height 20
click at [256, 27] on div "Goal Program Initiative Launch Project Customize" at bounding box center [537, 308] width 1074 height 617
click at [183, 285] on span "Delete view" at bounding box center [193, 280] width 46 height 12
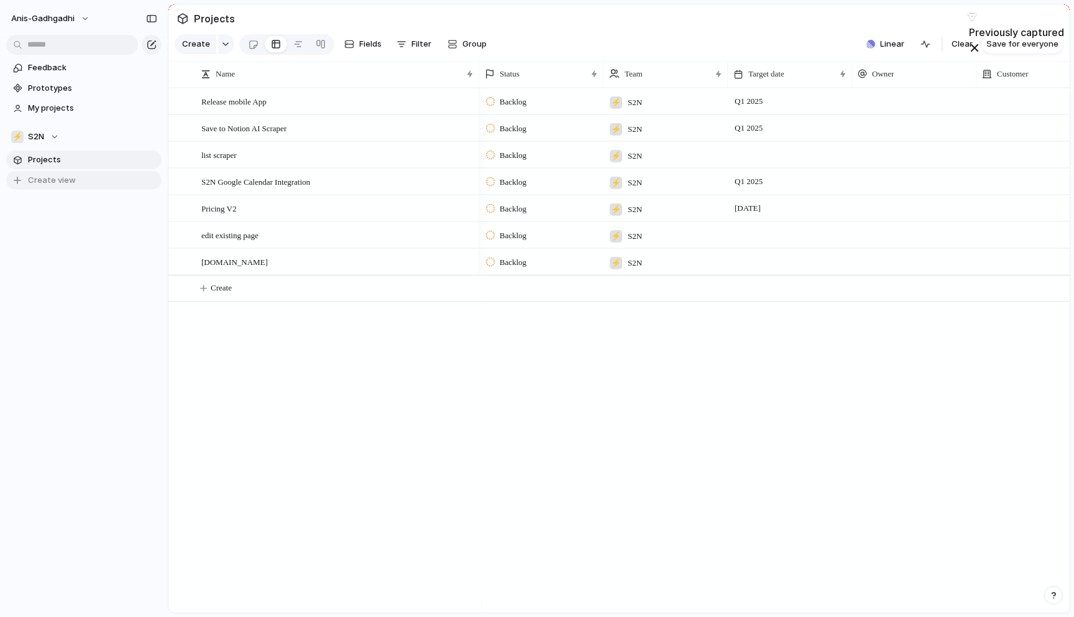
click at [67, 179] on span "Create view" at bounding box center [52, 180] width 48 height 12
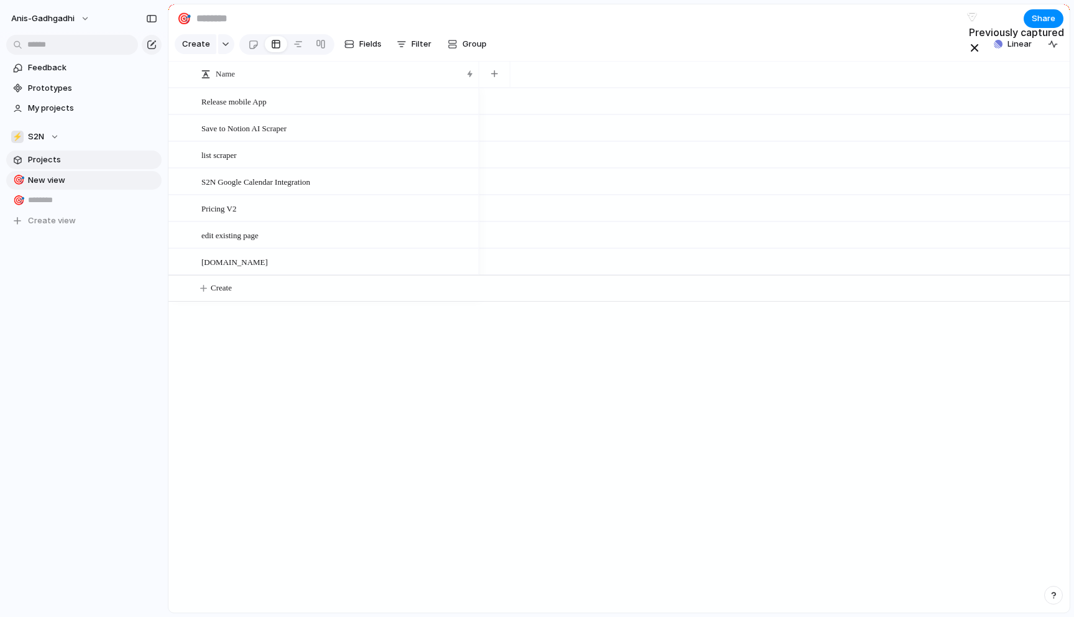
click at [45, 152] on link "Projects" at bounding box center [83, 159] width 155 height 19
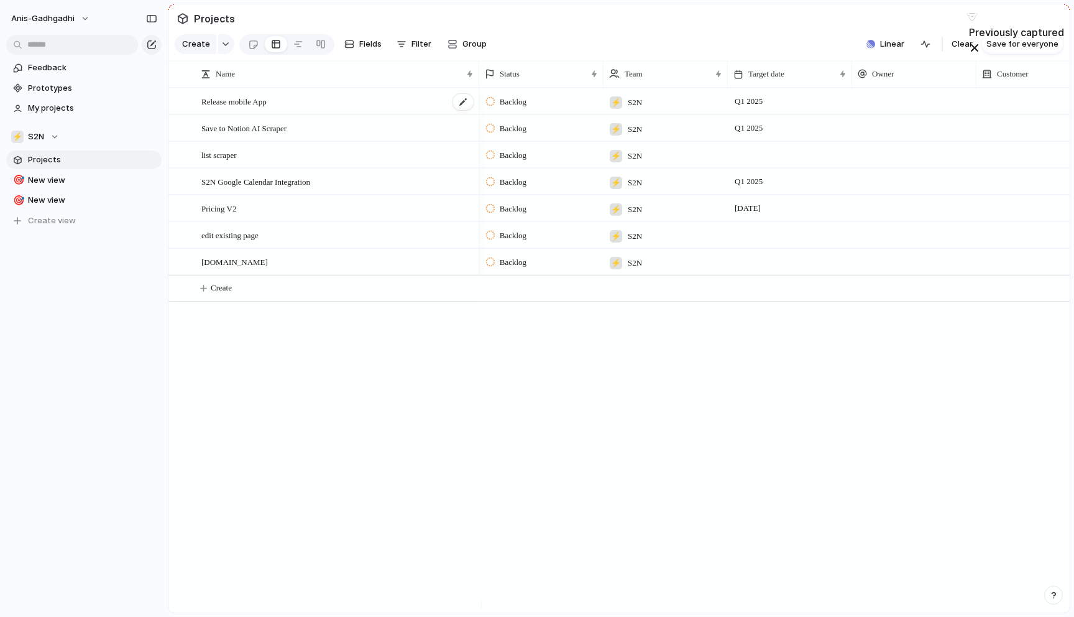
click at [377, 112] on div "Release mobile App" at bounding box center [338, 101] width 274 height 25
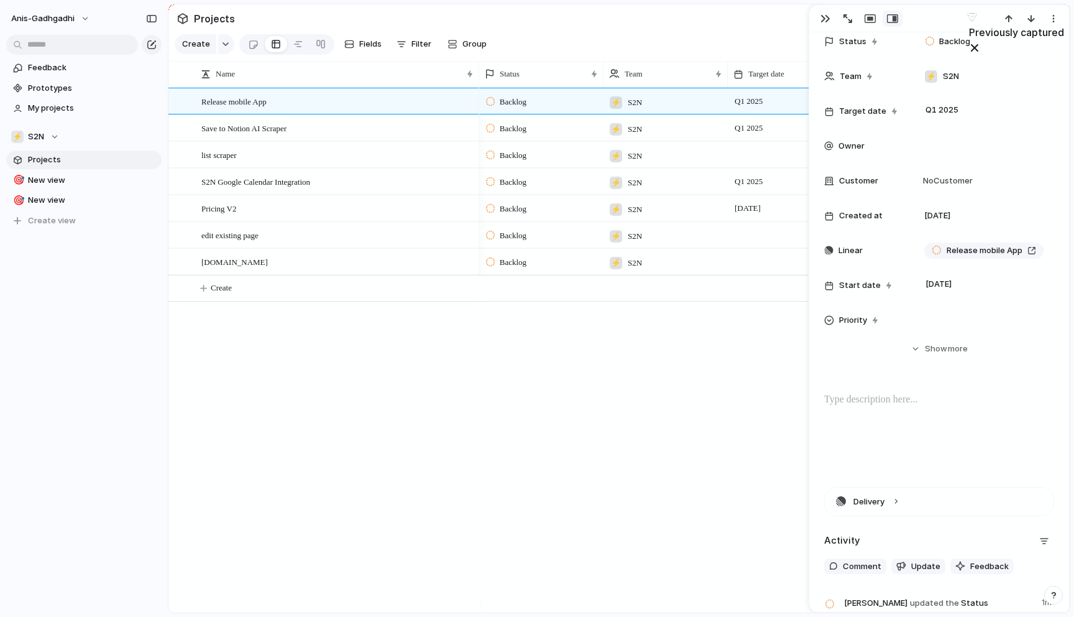
scroll to position [181, 0]
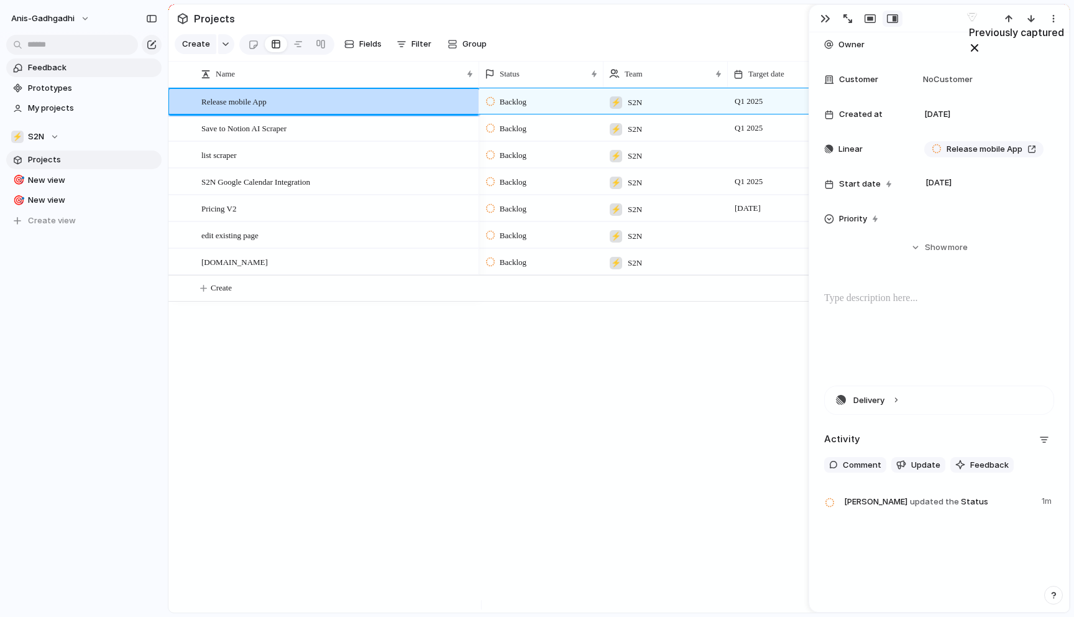
click at [57, 65] on span "Feedback" at bounding box center [92, 68] width 129 height 12
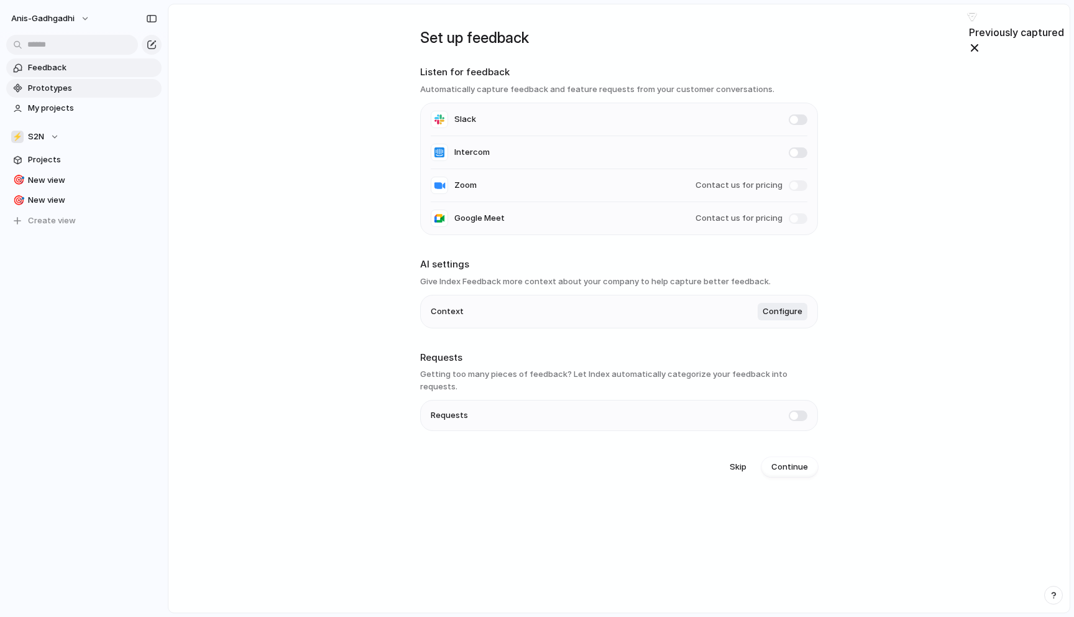
click at [54, 88] on span "Prototypes" at bounding box center [92, 88] width 129 height 12
click at [45, 164] on span "Projects" at bounding box center [92, 160] width 129 height 12
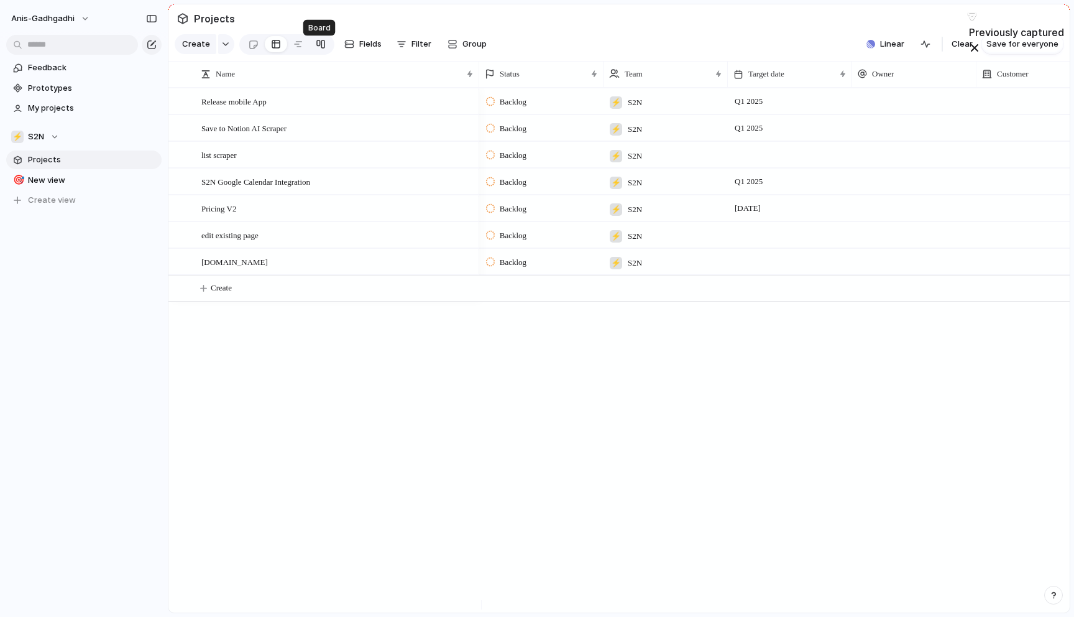
click at [316, 45] on div at bounding box center [321, 44] width 10 height 20
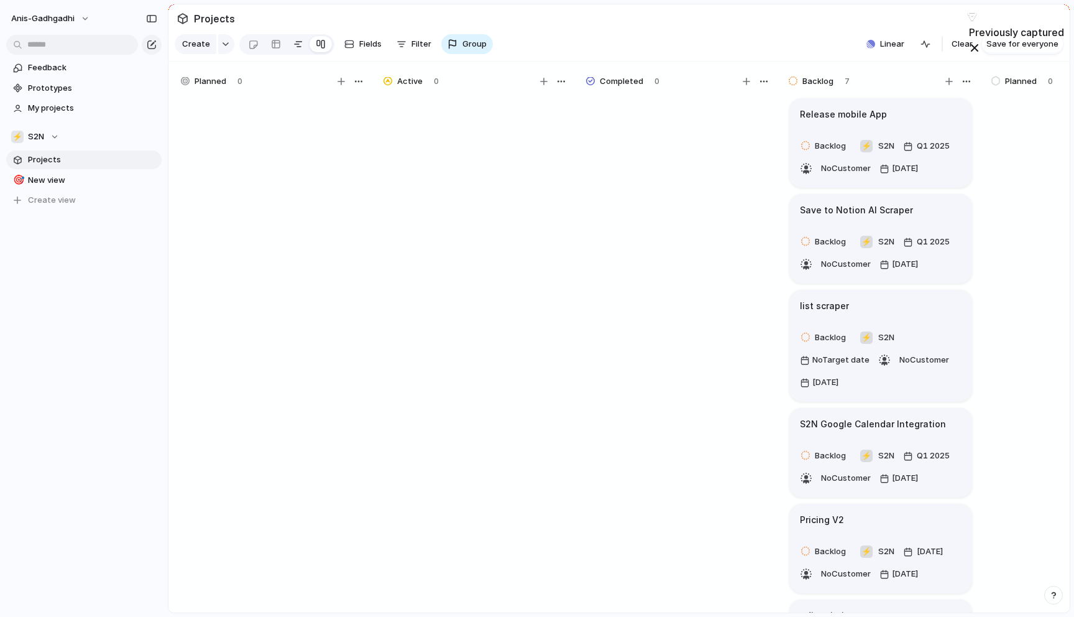
click at [296, 54] on div at bounding box center [298, 44] width 10 height 20
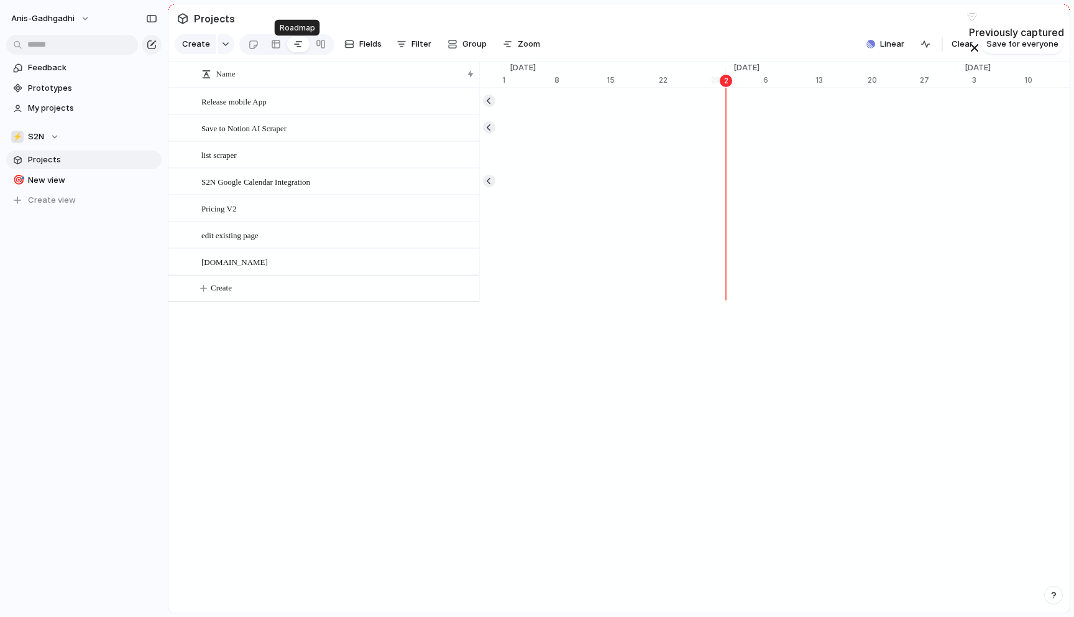
scroll to position [0, 7931]
click at [886, 50] on span "Linear" at bounding box center [892, 44] width 24 height 12
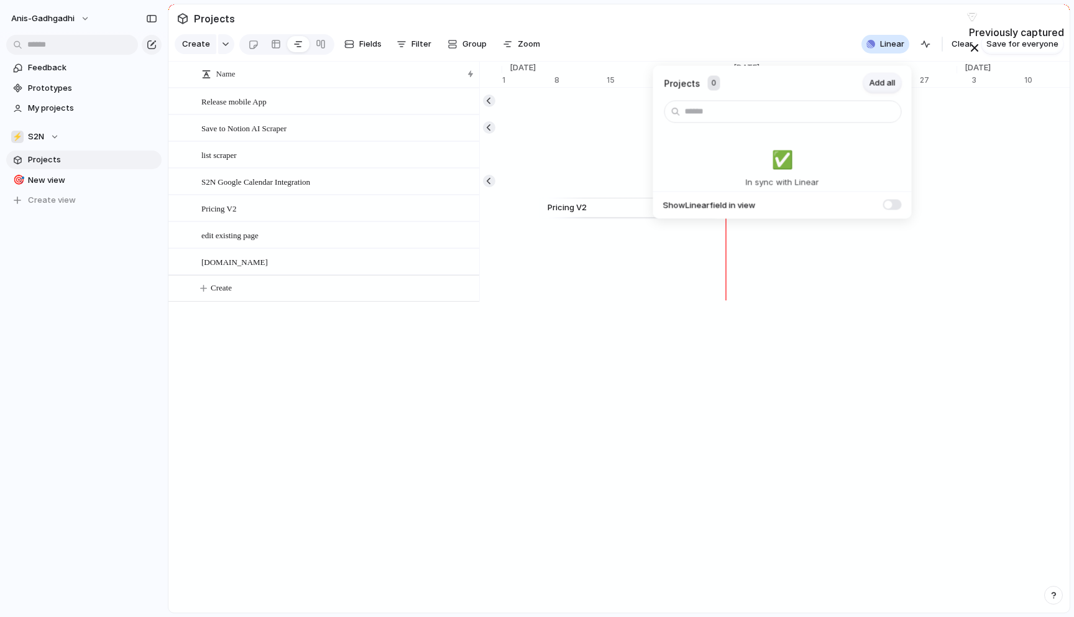
click at [876, 81] on span "Add all" at bounding box center [883, 83] width 26 height 12
click at [782, 32] on div "Projects 0 Add all ✅️ In sync with Linear Show Linear field in view" at bounding box center [537, 308] width 1074 height 617
click at [364, 113] on div "Release mobile App" at bounding box center [338, 101] width 274 height 25
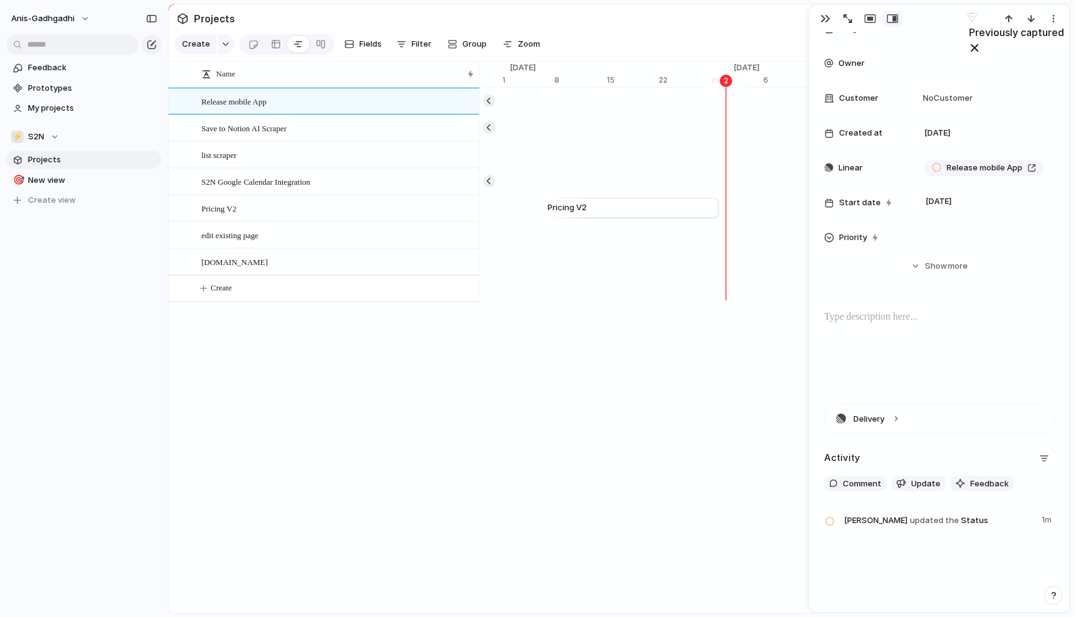
scroll to position [181, 0]
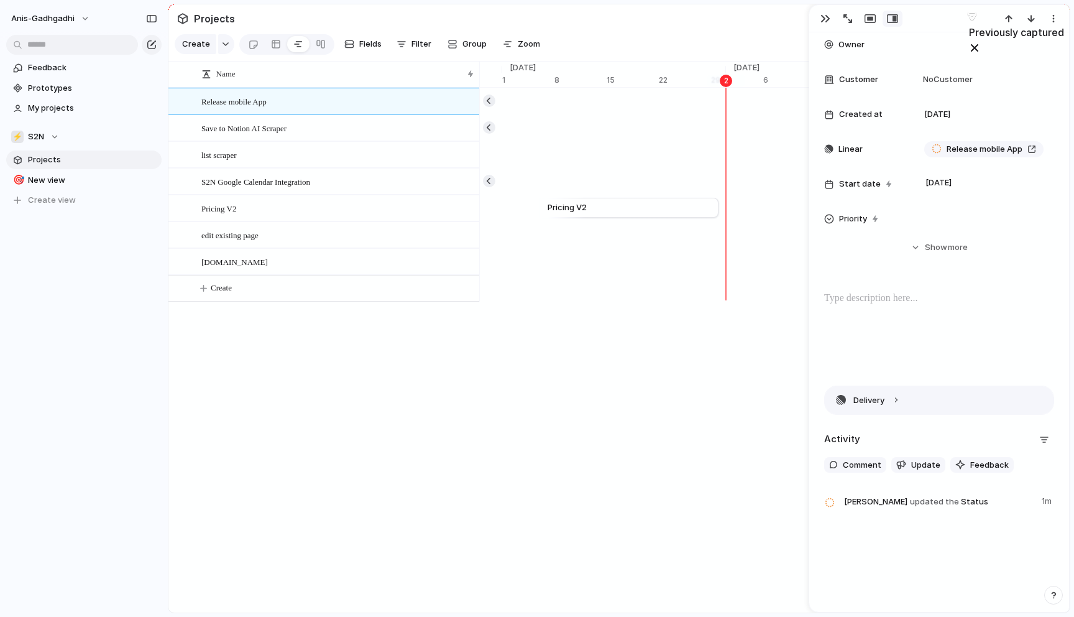
click at [895, 405] on button "Delivery" at bounding box center [939, 400] width 229 height 28
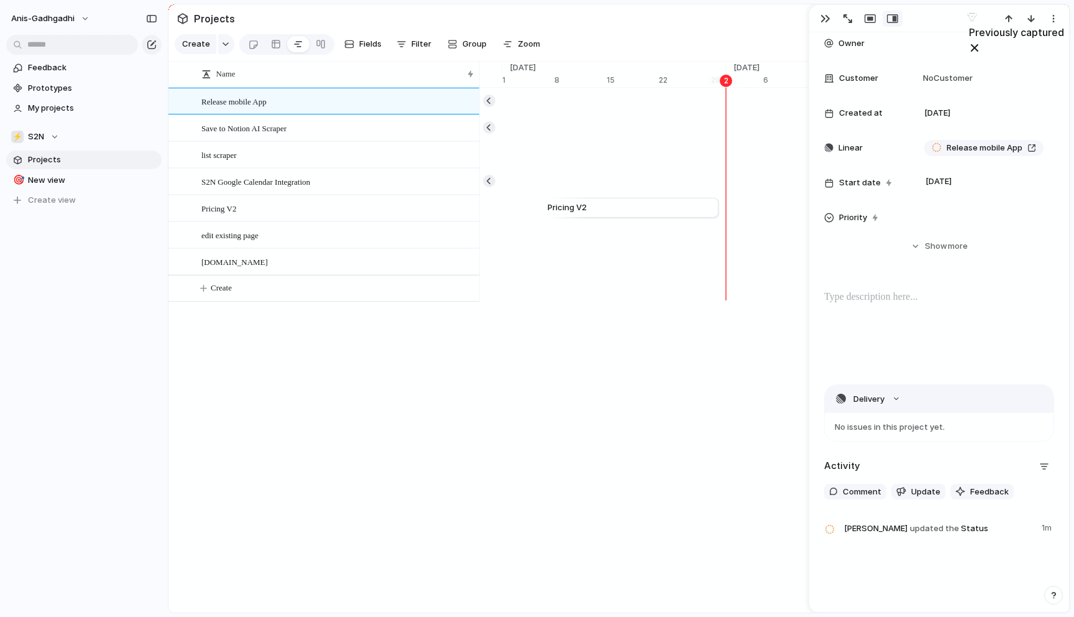
click at [895, 402] on button "Delivery" at bounding box center [939, 399] width 229 height 28
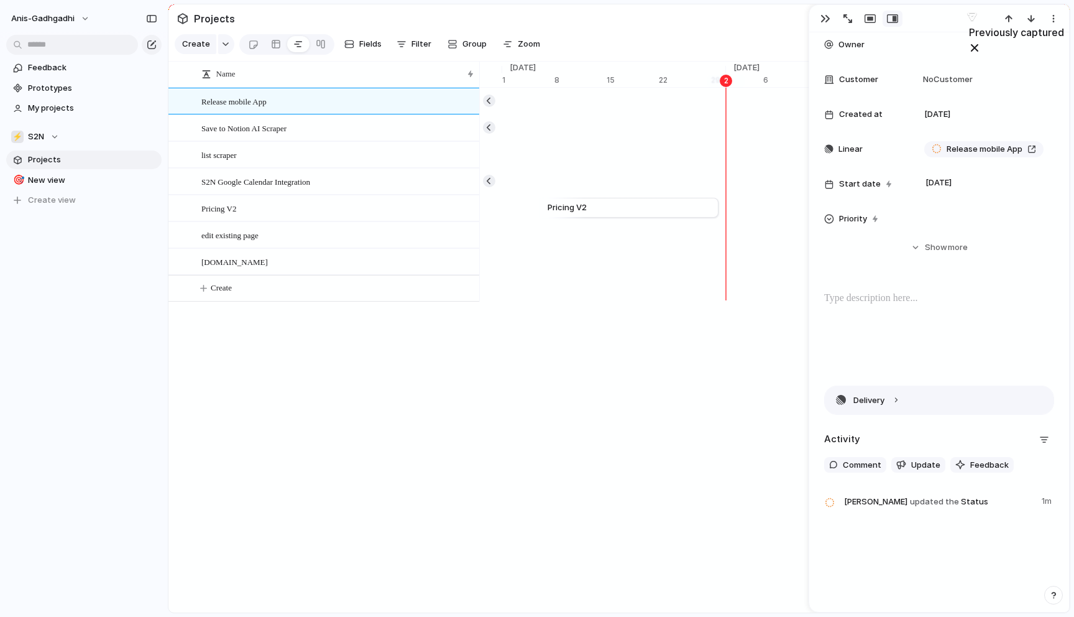
click at [895, 402] on button "Delivery" at bounding box center [939, 400] width 229 height 28
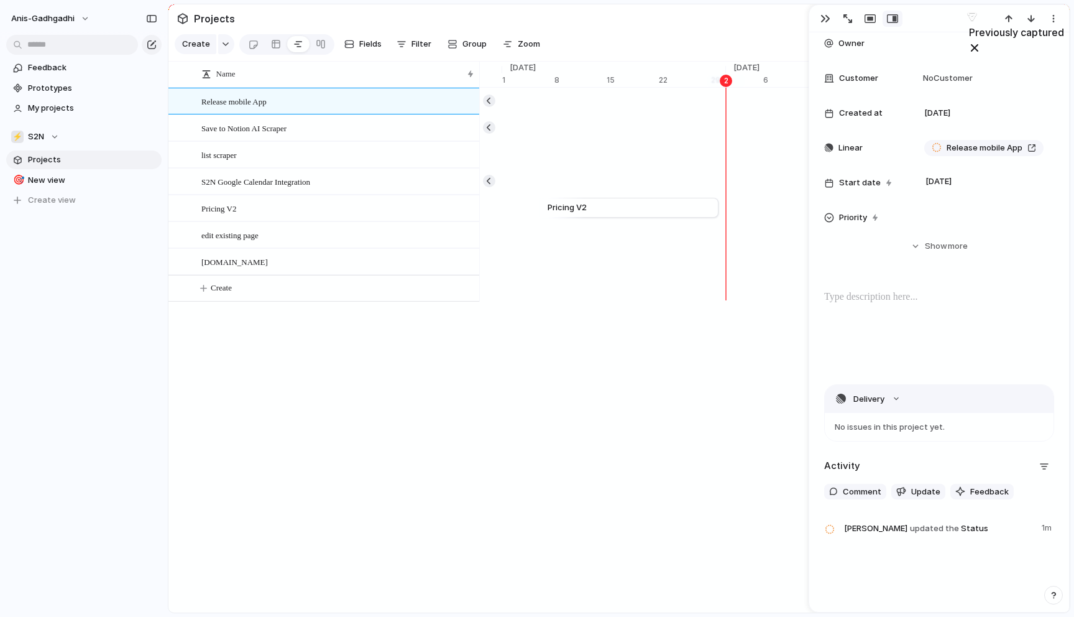
click at [895, 402] on button "Delivery" at bounding box center [939, 399] width 229 height 28
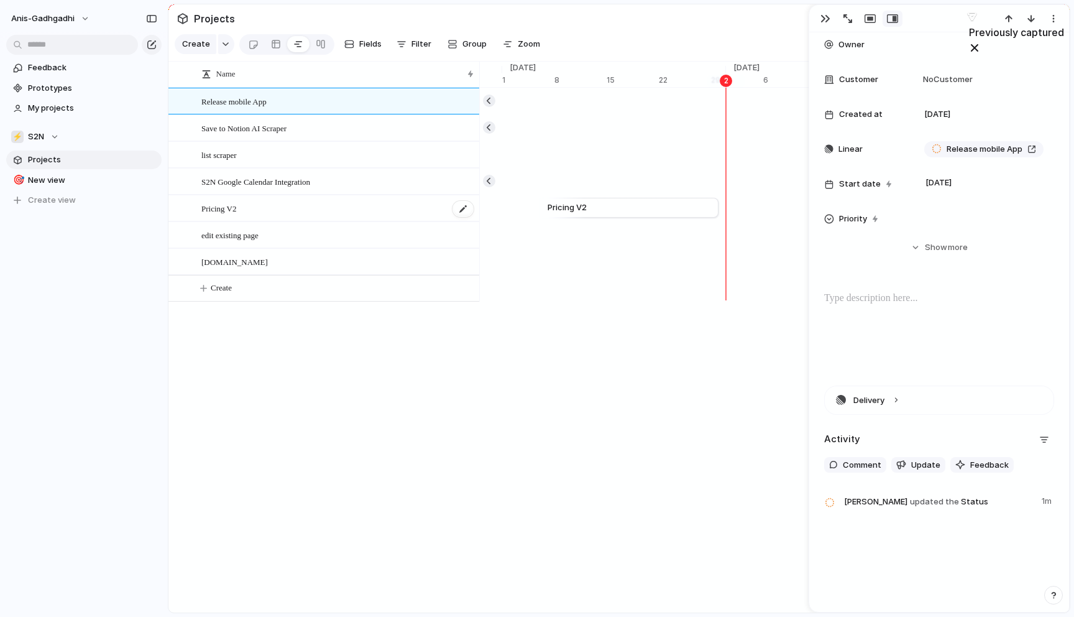
click at [307, 221] on div "Pricing V2" at bounding box center [338, 208] width 274 height 25
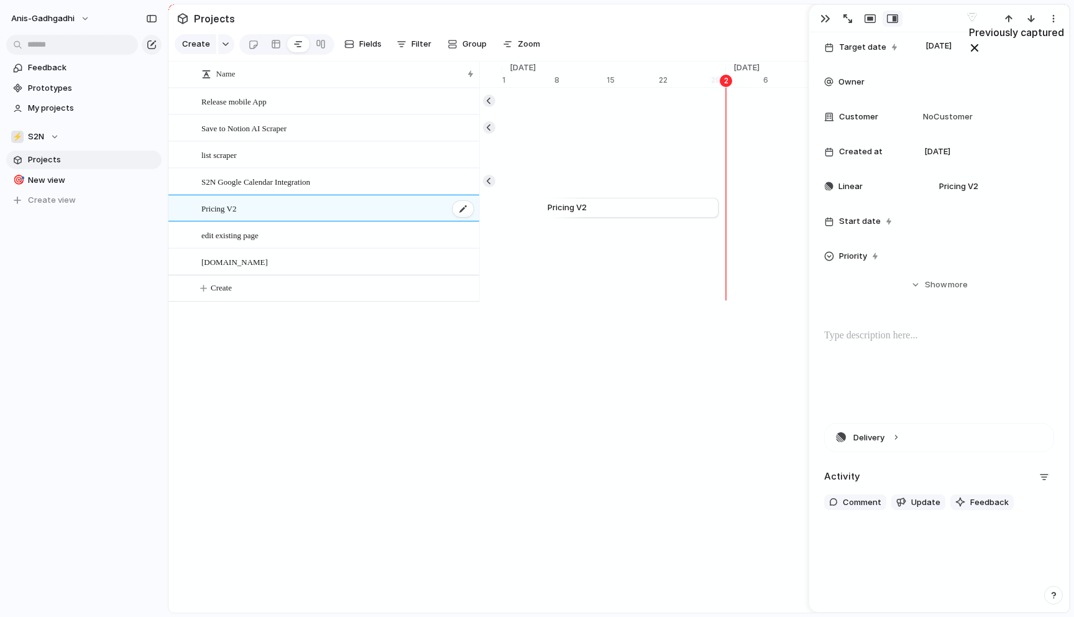
scroll to position [144, 0]
click at [897, 437] on button "Delivery" at bounding box center [939, 437] width 229 height 28
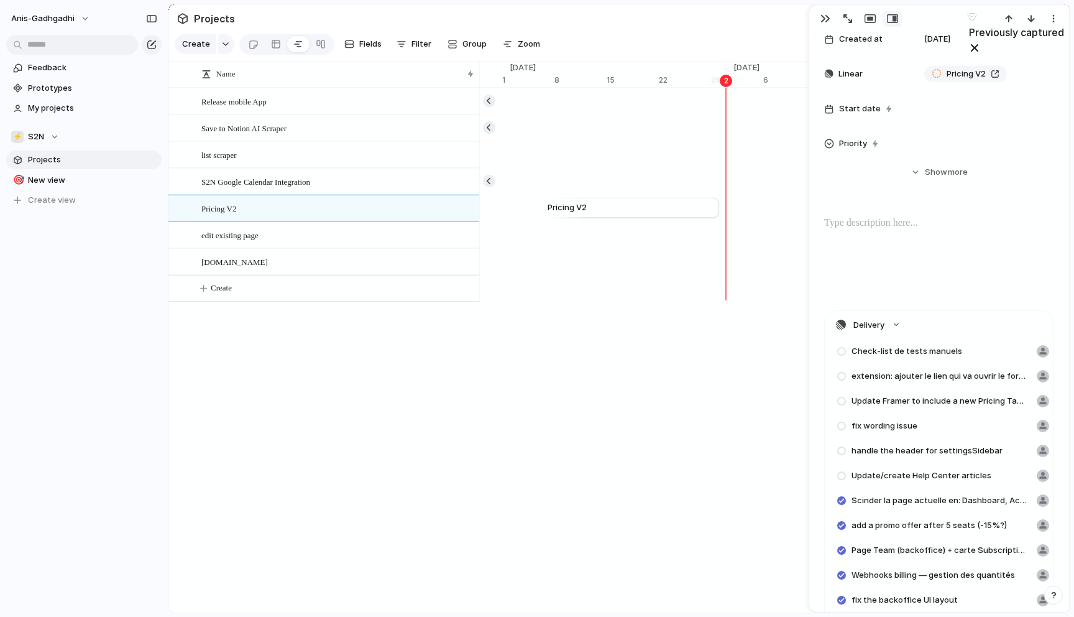
scroll to position [348, 0]
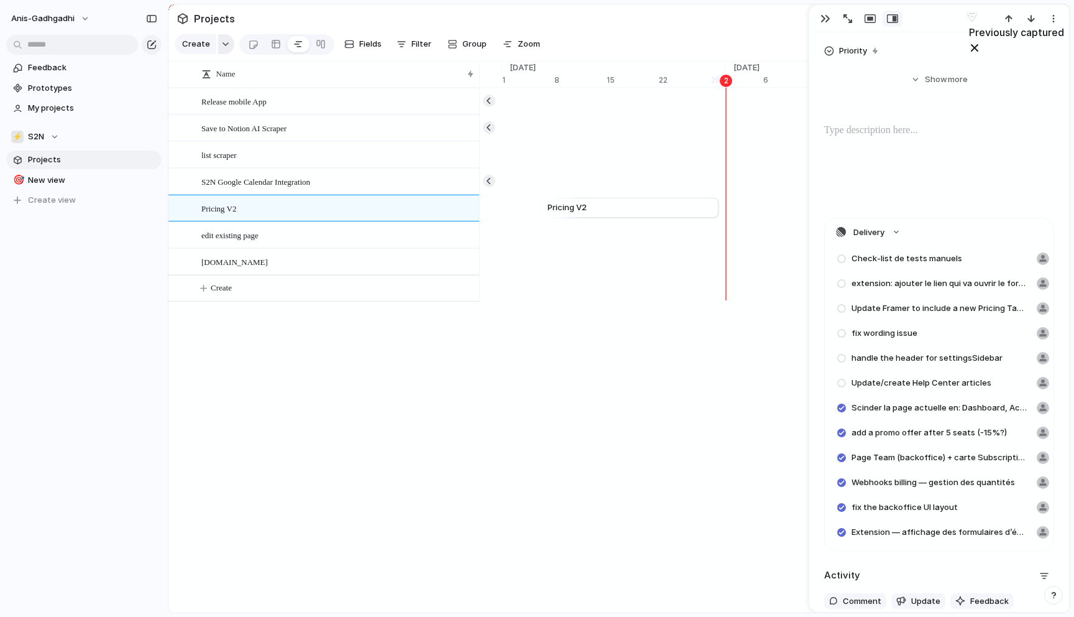
click at [222, 47] on div "button" at bounding box center [225, 44] width 9 height 5
click at [205, 211] on span "Customize" at bounding box center [220, 207] width 43 height 12
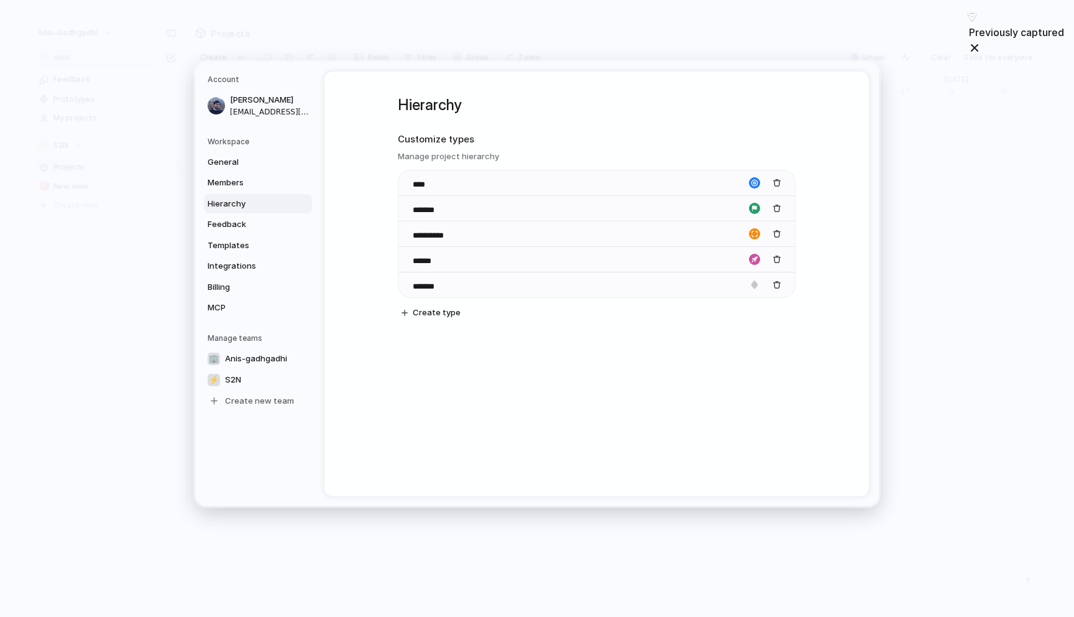
click at [354, 193] on div "**********" at bounding box center [597, 283] width 545 height 425
click at [231, 200] on span "Hierarchy" at bounding box center [248, 203] width 80 height 12
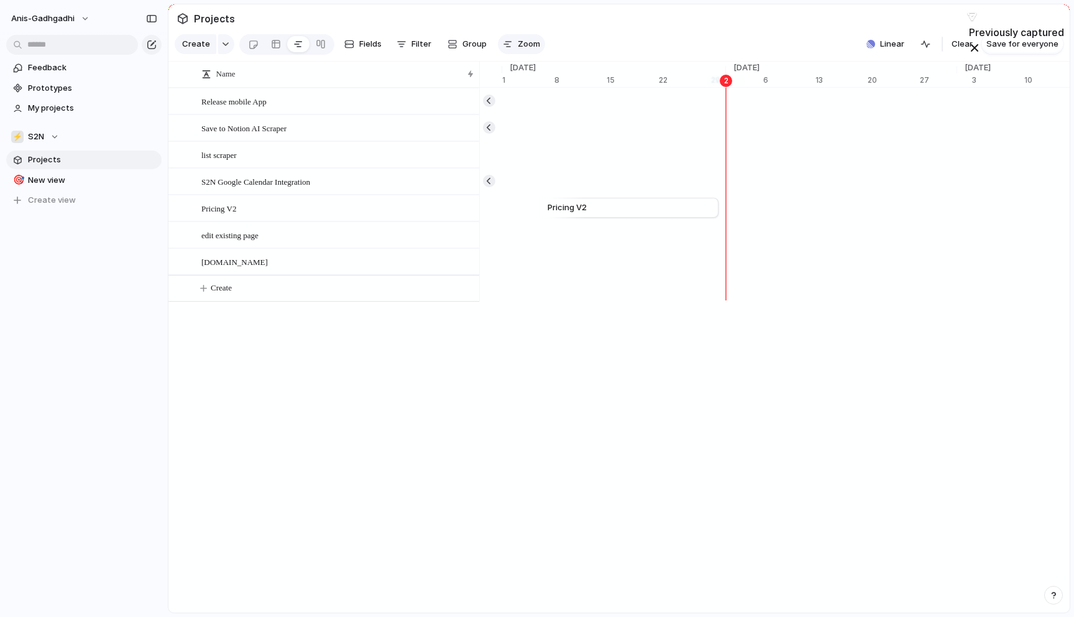
click at [530, 47] on span "Zoom" at bounding box center [529, 44] width 22 height 12
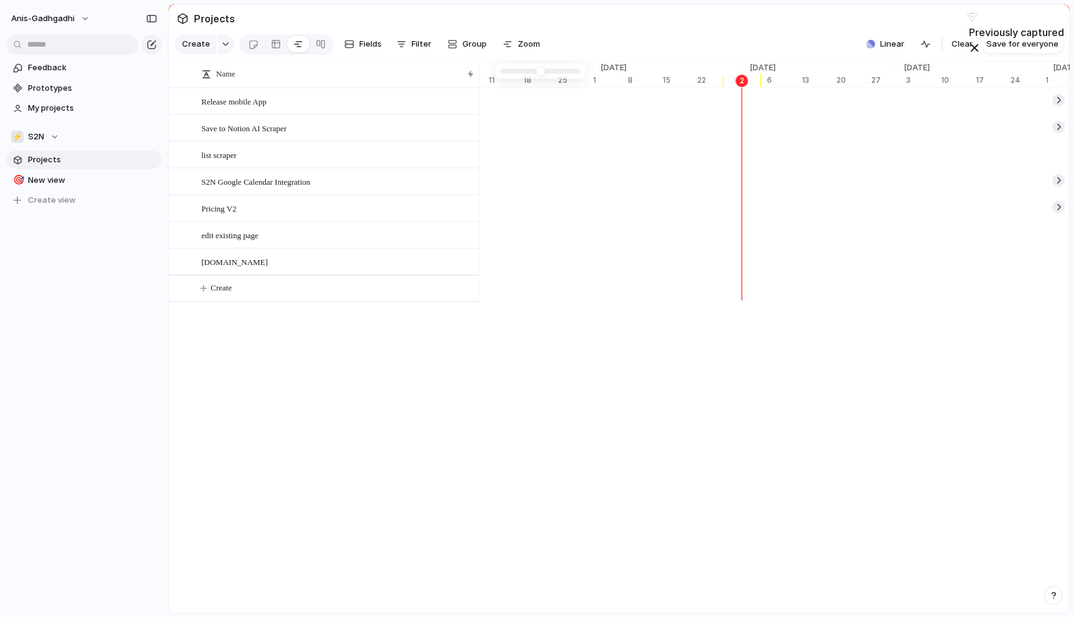
type input "*"
